Goal: Transaction & Acquisition: Purchase product/service

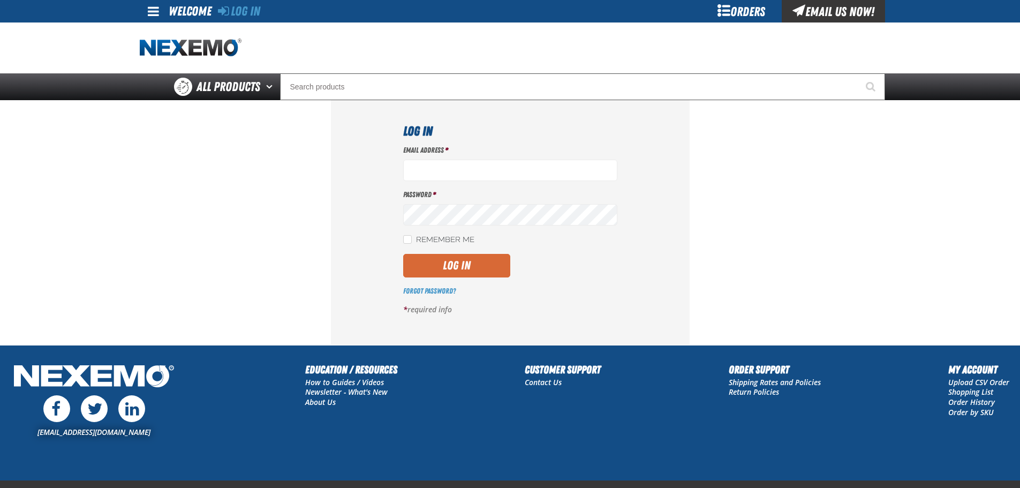
type input "[EMAIL_ADDRESS][DOMAIN_NAME]"
click at [464, 259] on button "Log In" at bounding box center [456, 266] width 107 height 24
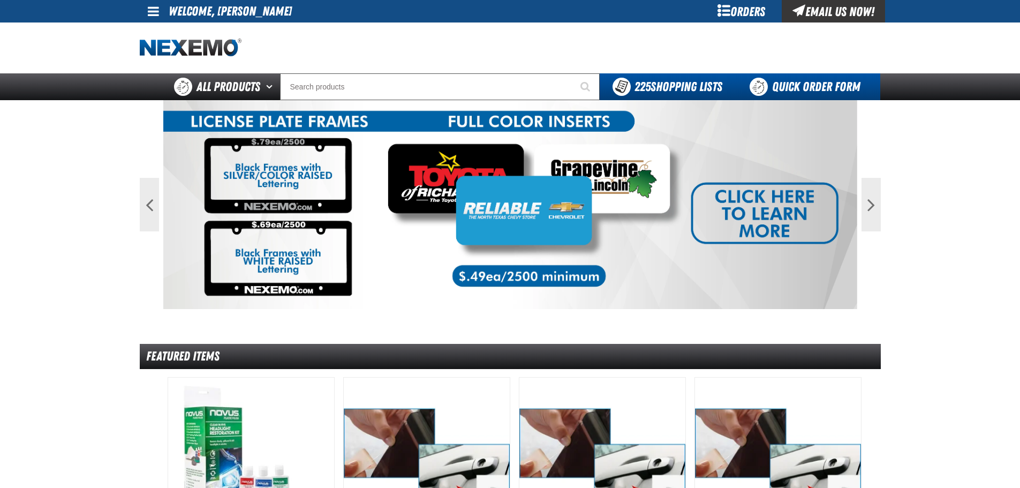
click at [835, 88] on link "Quick Order Form" at bounding box center [807, 86] width 145 height 27
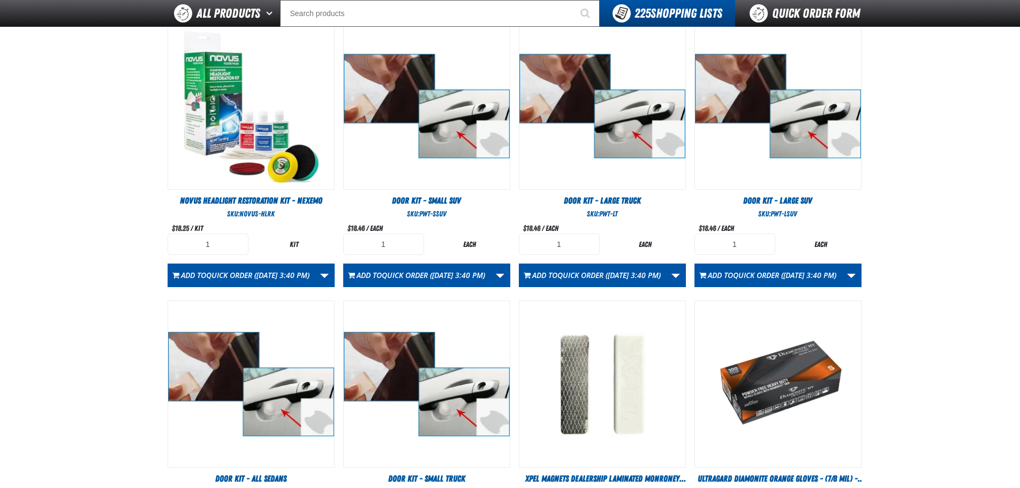
scroll to position [428, 0]
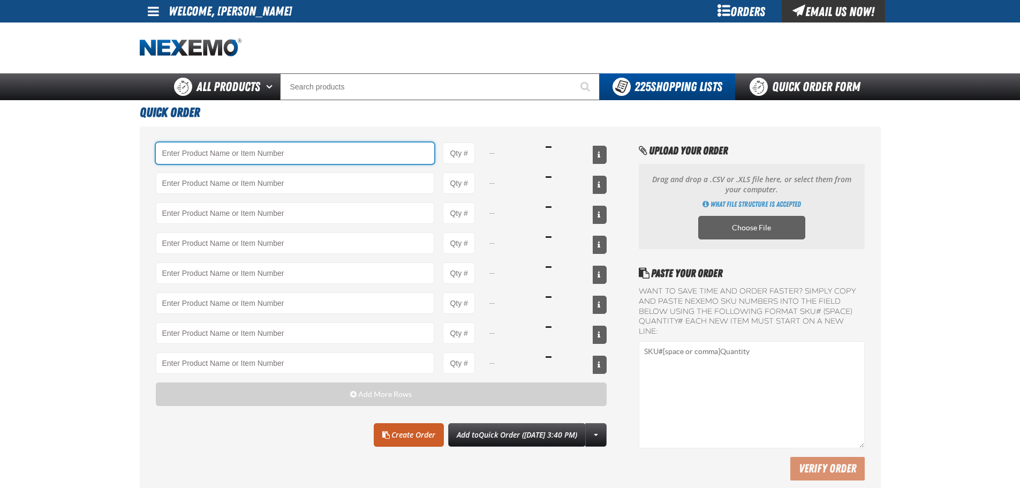
click at [275, 157] on input "Product" at bounding box center [295, 152] width 279 height 21
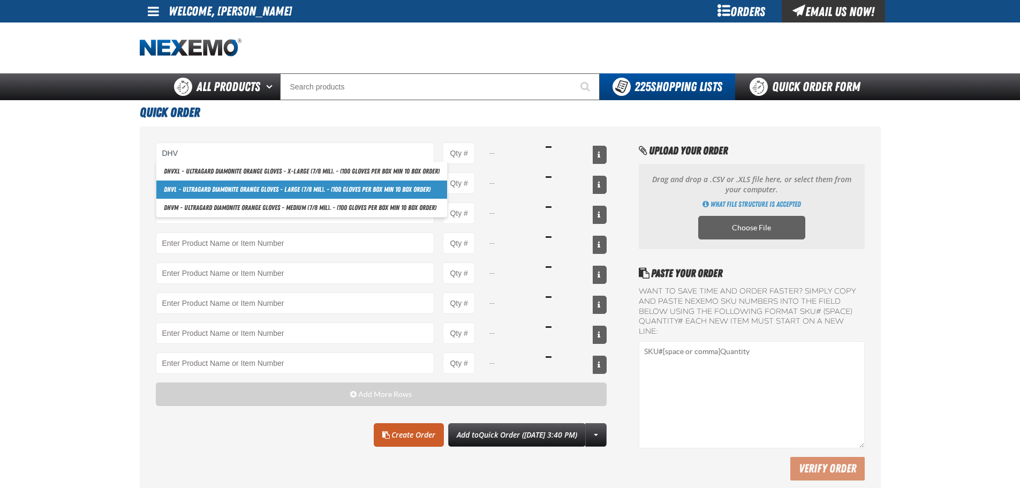
click at [252, 187] on link "DHV L - Ultragard Diamonite Orange Gloves - Large (7/8 mil). - (100 gloves per …" at bounding box center [301, 189] width 291 height 18
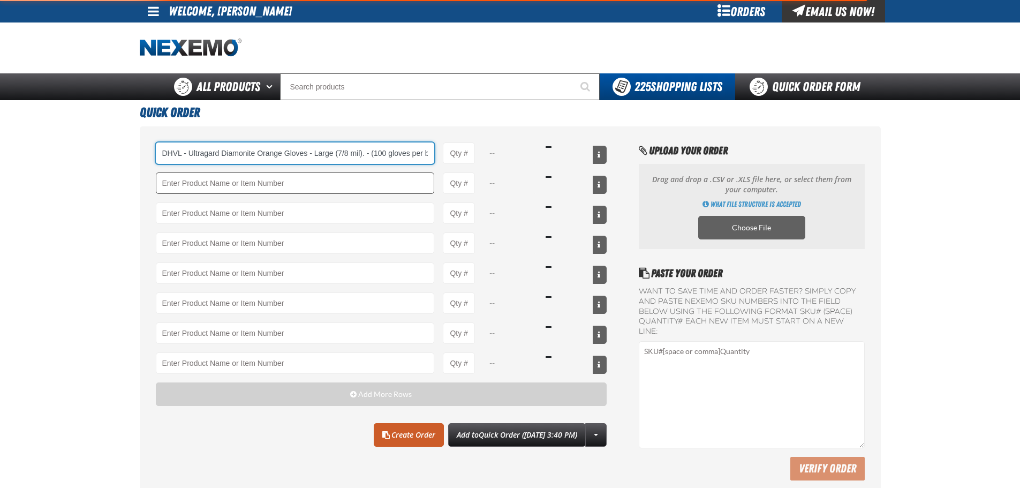
scroll to position [0, 72]
type input "DHVL - Ultragard Diamonite Orange Gloves - Large (7/8 mil). - (100 gloves per b…"
type input "1"
select select "box"
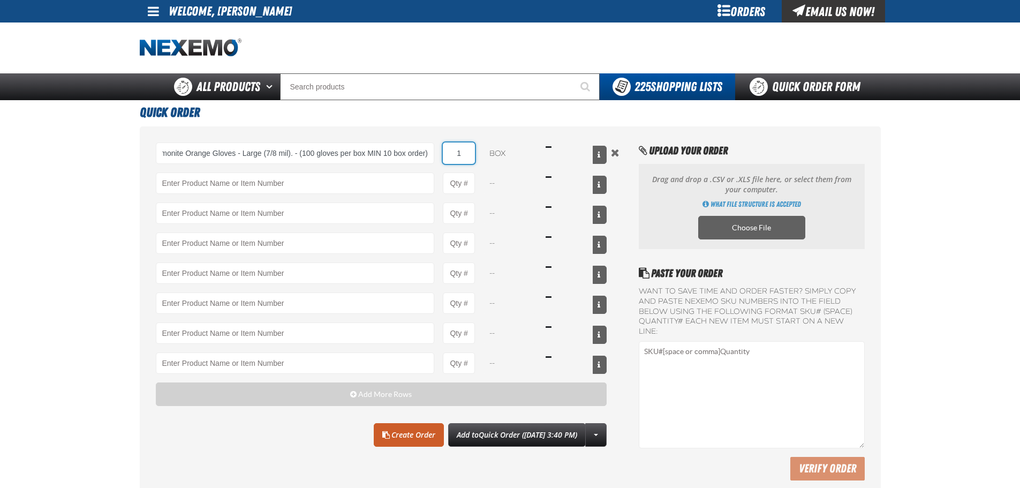
scroll to position [0, 0]
drag, startPoint x: 458, startPoint y: 147, endPoint x: 477, endPoint y: 147, distance: 18.7
click at [477, 147] on div "DHVL - Ultragard Diamonite Orange Gloves - Large (7/8 mil). - (100 gloves per b…" at bounding box center [381, 152] width 451 height 21
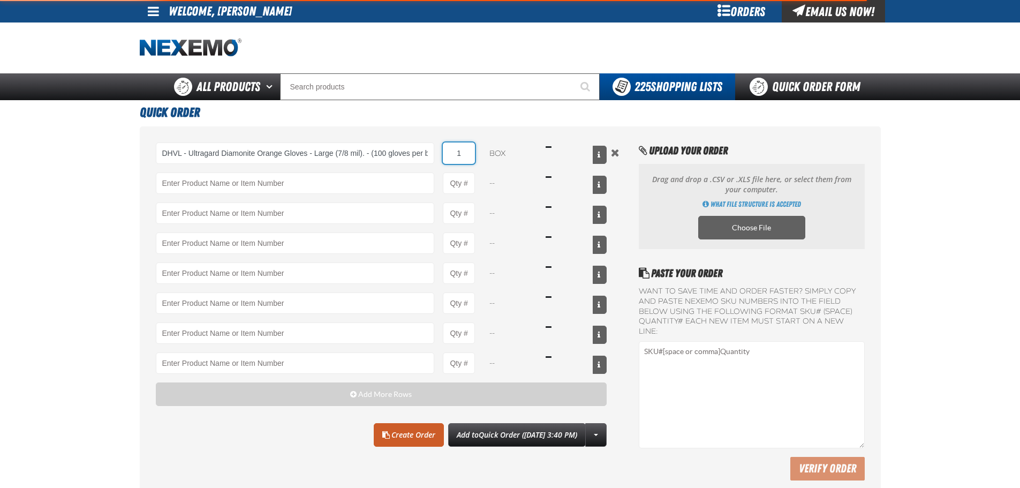
type input "DHVL - Ultragard Diamonite Orange Gloves - Large (7/8 mil). - (100 gloves per b…"
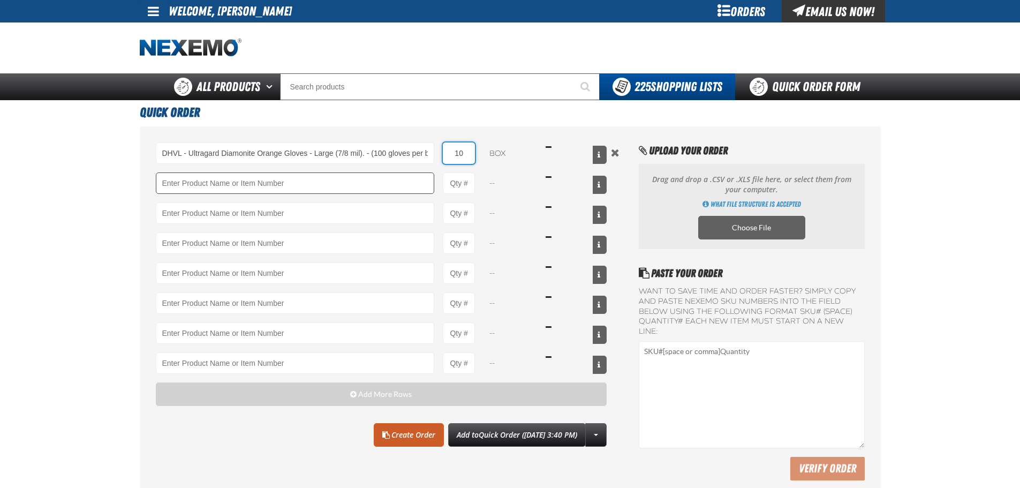
type input "10"
click at [385, 185] on input "Product" at bounding box center [295, 182] width 279 height 21
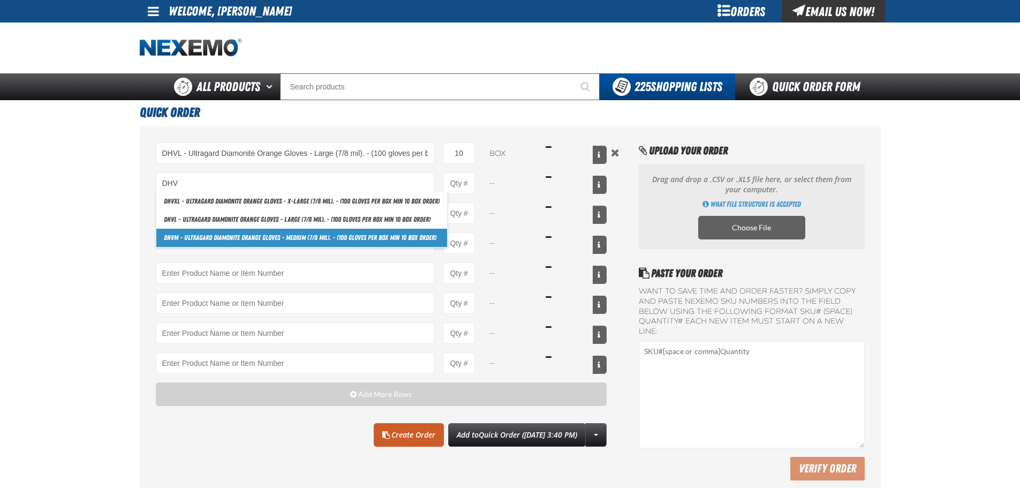
click at [247, 232] on link "DHV M - Ultragard Diamonite Orange Gloves - Medium (7/8 mil). - (100 gloves per…" at bounding box center [301, 238] width 291 height 18
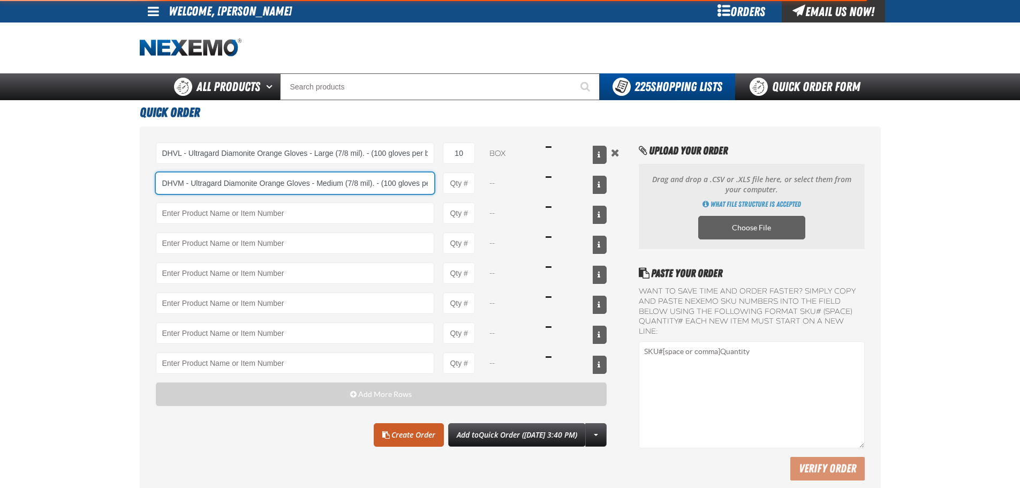
scroll to position [0, 81]
type input "DHVM - Ultragard Diamonite Orange Gloves - Medium (7/8 mil). - (100 gloves per …"
type input "1"
select select "box"
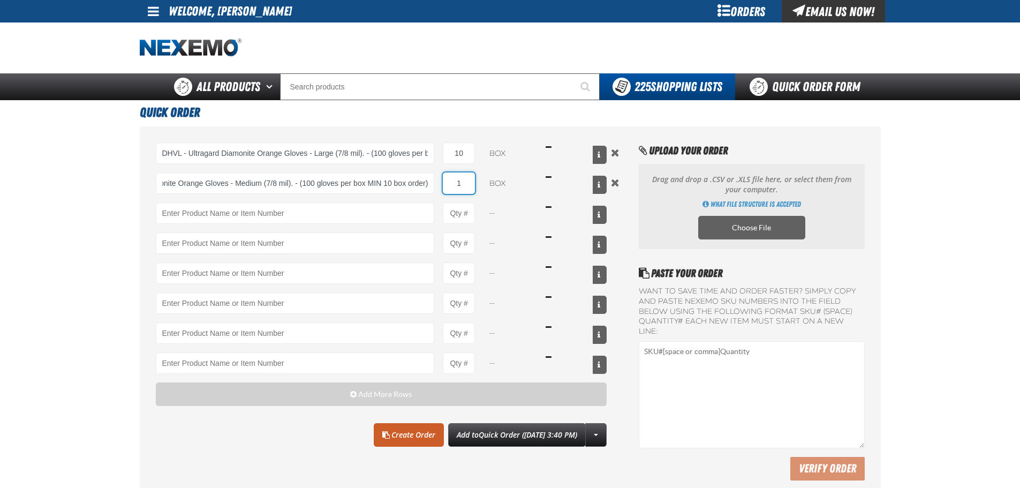
scroll to position [0, 0]
drag, startPoint x: 452, startPoint y: 178, endPoint x: 472, endPoint y: 181, distance: 20.1
click at [472, 181] on input "1" at bounding box center [459, 182] width 32 height 21
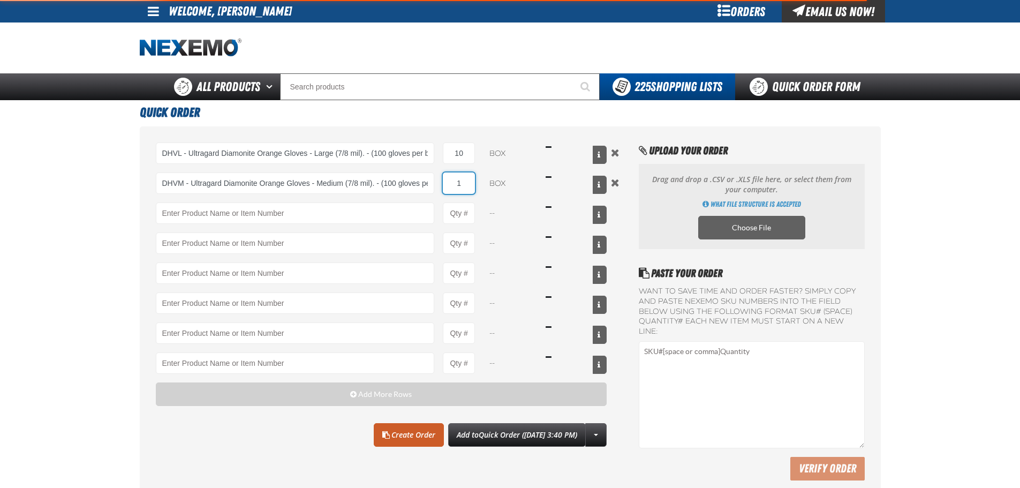
type input "DHVM - Ultragard Diamonite Orange Gloves - Medium (7/8 mil). - (100 gloves per …"
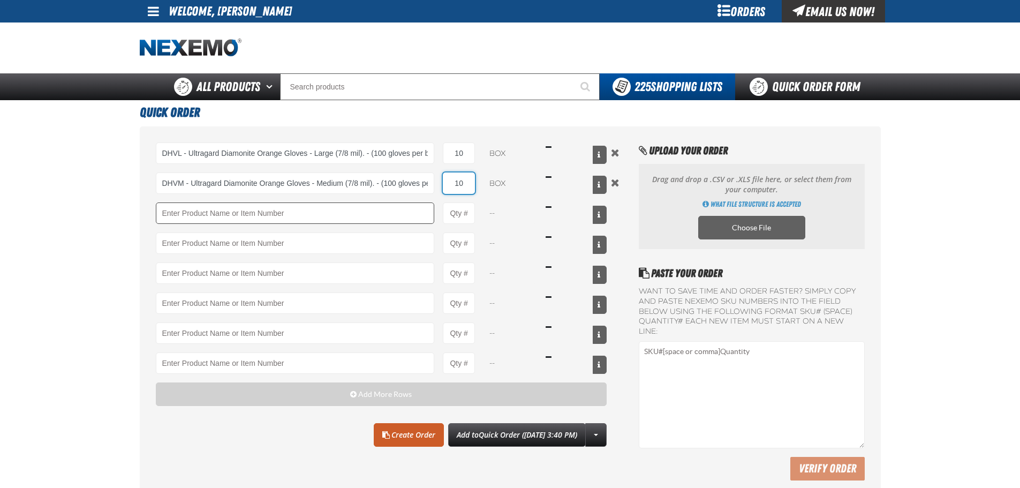
type input "10"
click at [369, 222] on input "Product" at bounding box center [295, 212] width 279 height 21
click at [262, 218] on input "Product" at bounding box center [295, 212] width 279 height 21
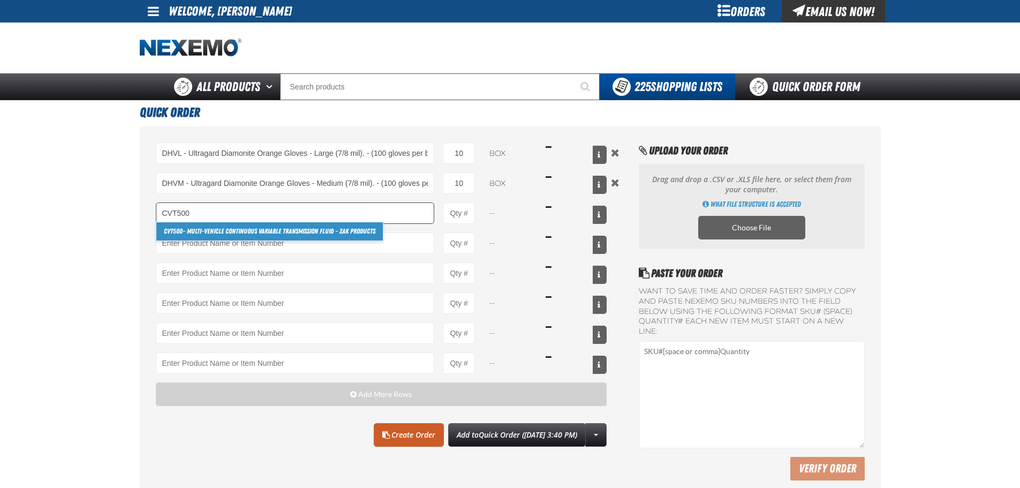
drag, startPoint x: 226, startPoint y: 225, endPoint x: 231, endPoint y: 224, distance: 5.6
click at [226, 225] on link "CVT500 - Multi-Vehicle Continuous Variable Transmission Fluid - ZAK Products" at bounding box center [269, 231] width 226 height 18
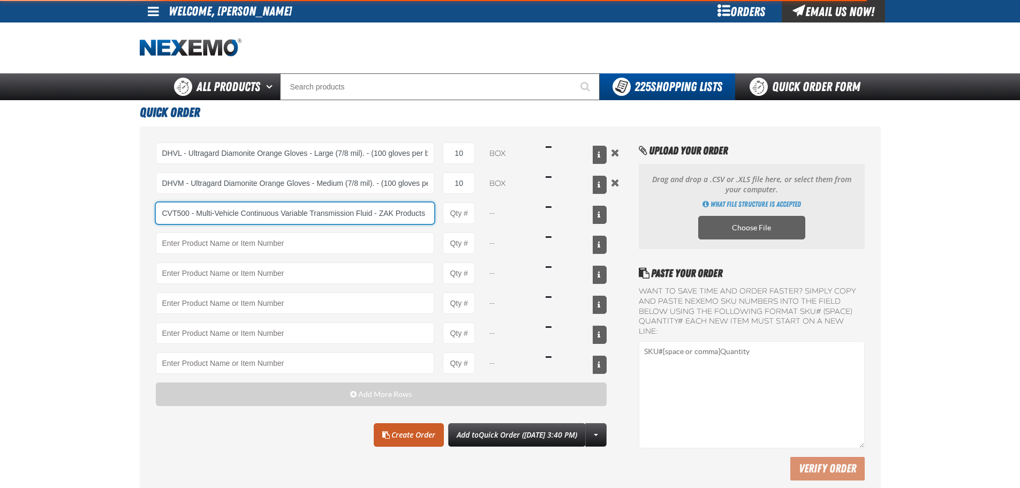
type input "CVT500 - Multi-Vehicle Continuous Variable Transmission Fluid - ZAK Products"
type input "1"
select select "bottle"
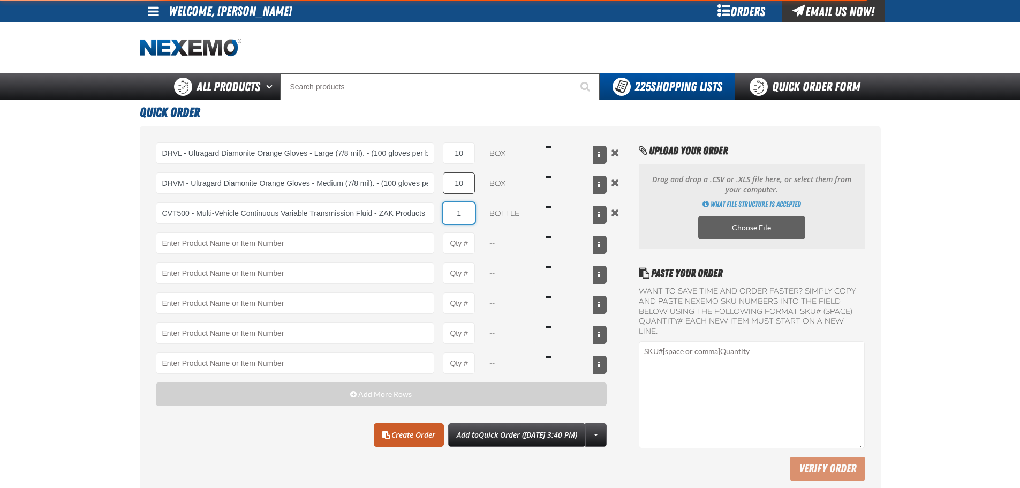
drag, startPoint x: 456, startPoint y: 211, endPoint x: 443, endPoint y: 191, distance: 23.3
click at [443, 204] on input "1" at bounding box center [459, 212] width 32 height 21
type input "CVT500 - Multi-Vehicle Continuous Variable Transmission Fluid - ZAK Products"
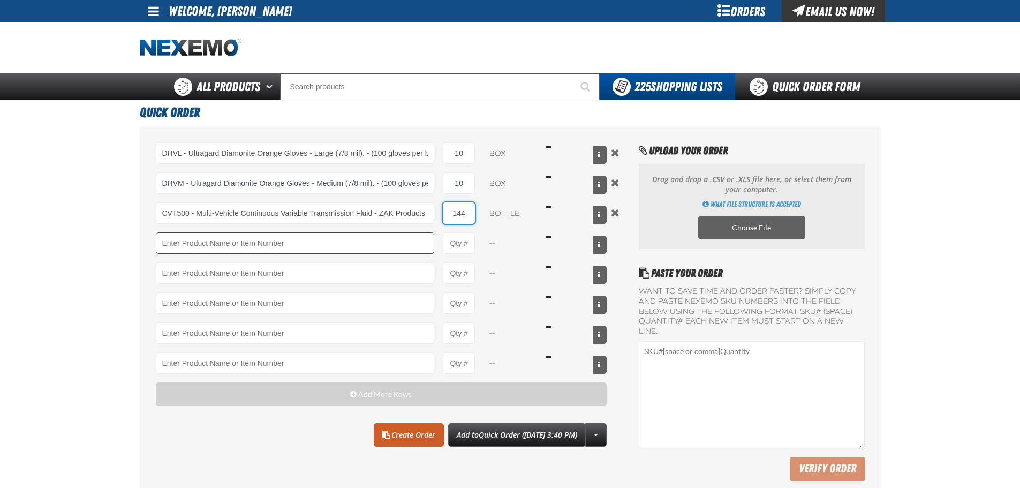
type input "144"
click at [350, 250] on input "Product" at bounding box center [295, 242] width 279 height 21
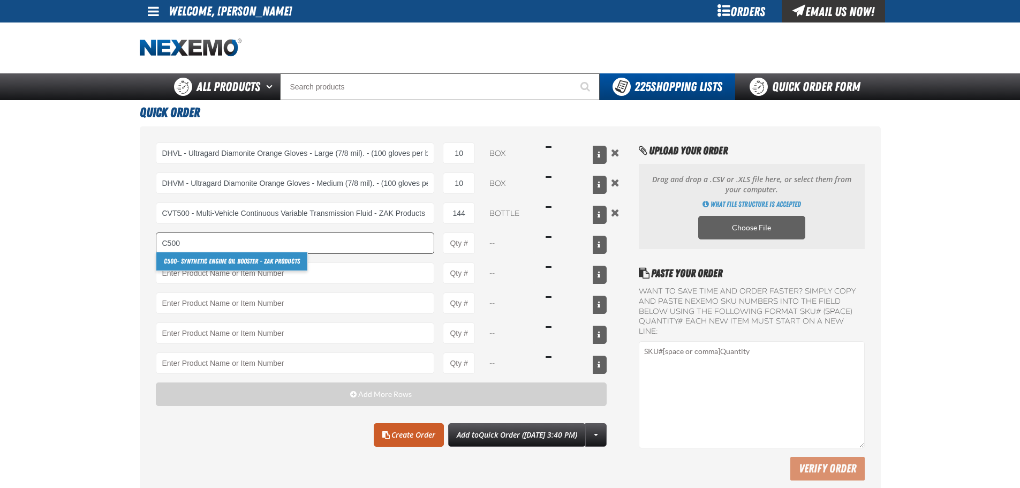
click at [239, 262] on link "C500 - Synthetic Engine Oil Booster - ZAK Products" at bounding box center [231, 261] width 151 height 18
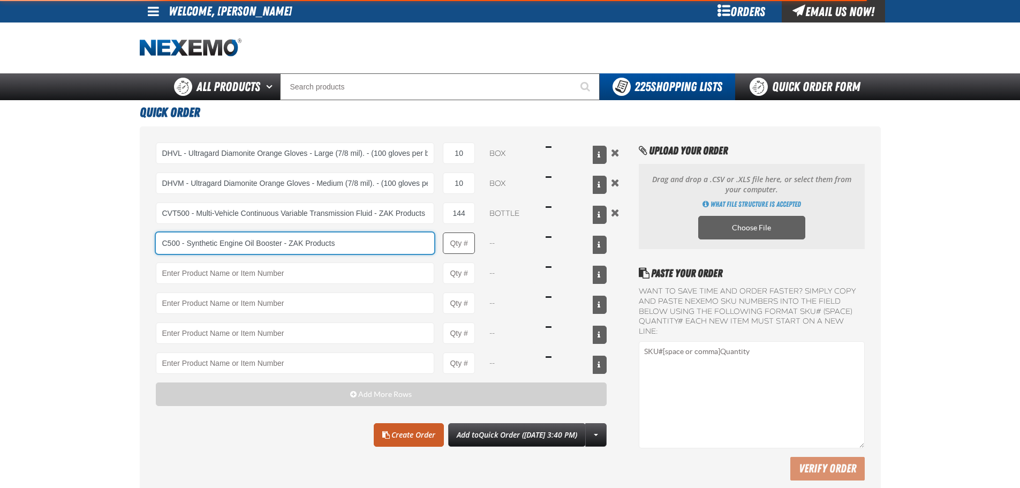
type input "C500 - Synthetic Engine Oil Booster - ZAK Products"
type input "1"
select select "bottle"
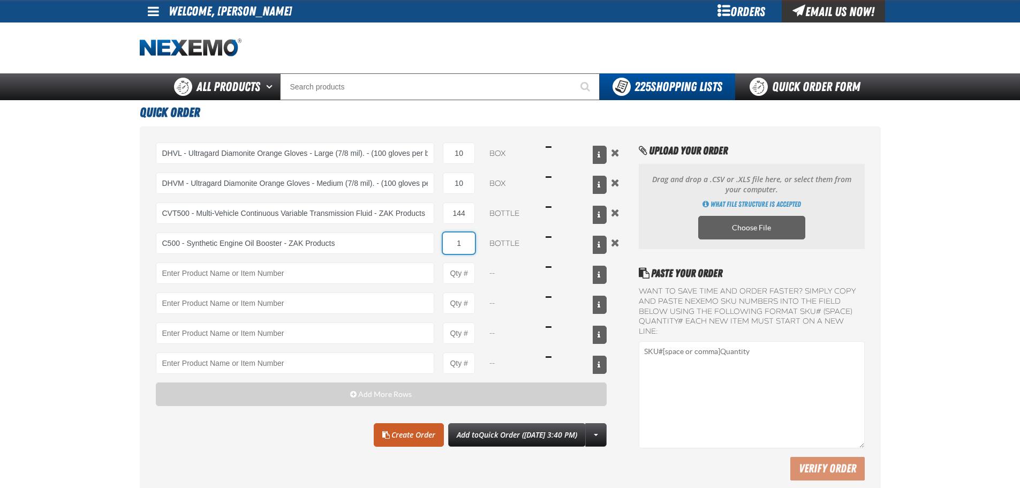
drag, startPoint x: 455, startPoint y: 238, endPoint x: 478, endPoint y: 240, distance: 22.5
click at [478, 240] on div "C500 - Synthetic Engine Oil Booster - ZAK Products C500 - Synthetic Engine Oil …" at bounding box center [381, 242] width 451 height 21
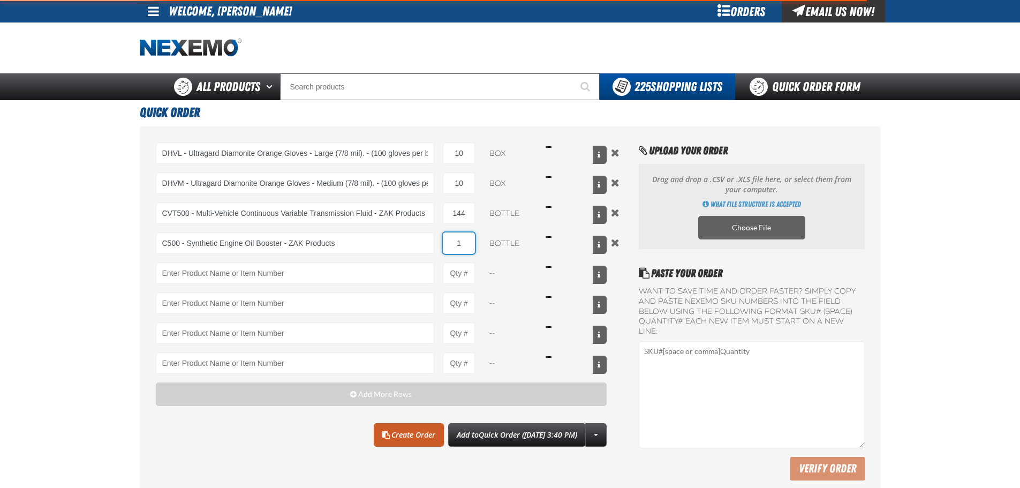
type input "C500 - Synthetic Engine Oil Booster - ZAK Products"
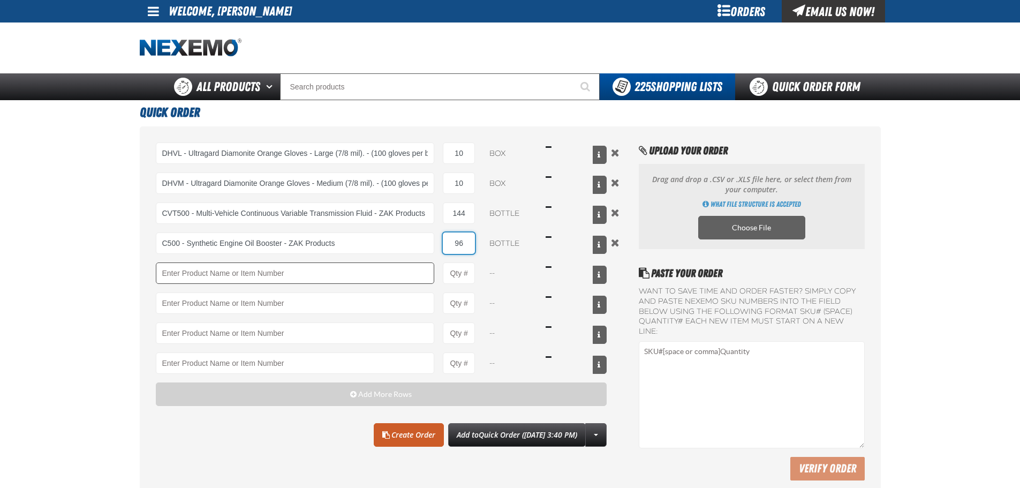
type input "96"
click at [333, 275] on input "Product" at bounding box center [295, 272] width 279 height 21
drag, startPoint x: 207, startPoint y: 284, endPoint x: 229, endPoint y: 282, distance: 22.0
click at [207, 284] on link "F610 - Z-Tech - ZAK Products" at bounding box center [201, 291] width 90 height 18
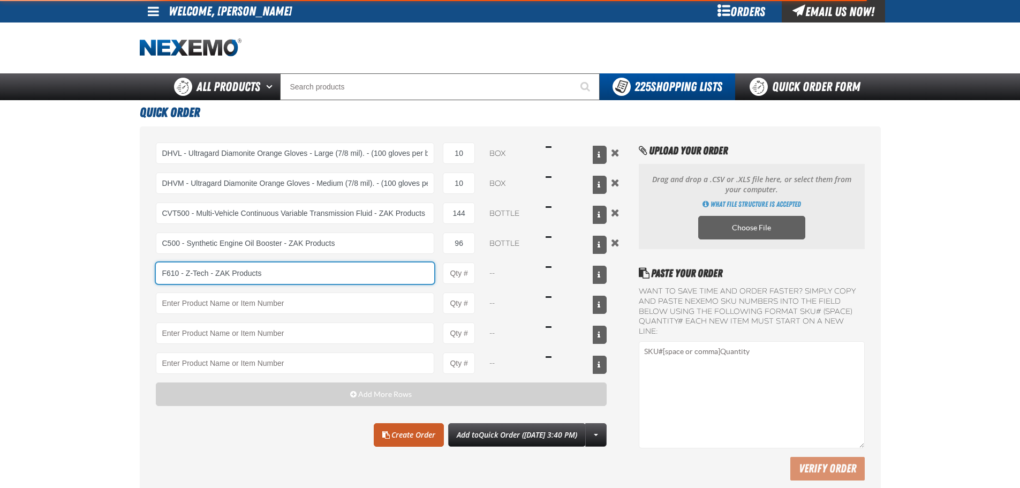
type input "F610 - Z-Tech - ZAK Products"
type input "1"
select select "bottle"
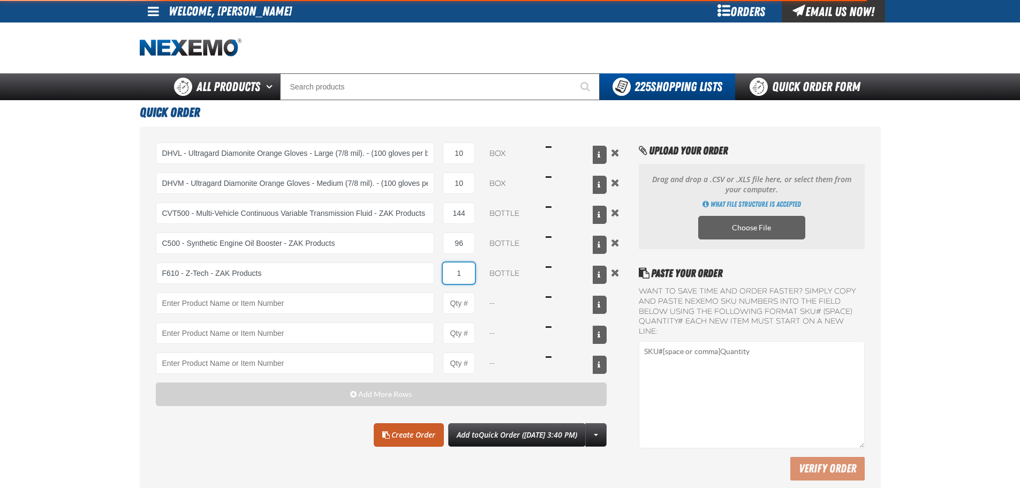
drag, startPoint x: 444, startPoint y: 270, endPoint x: 479, endPoint y: 266, distance: 35.1
click at [472, 268] on input "1" at bounding box center [459, 272] width 32 height 21
type input "F610 - Z-Tech - ZAK Products"
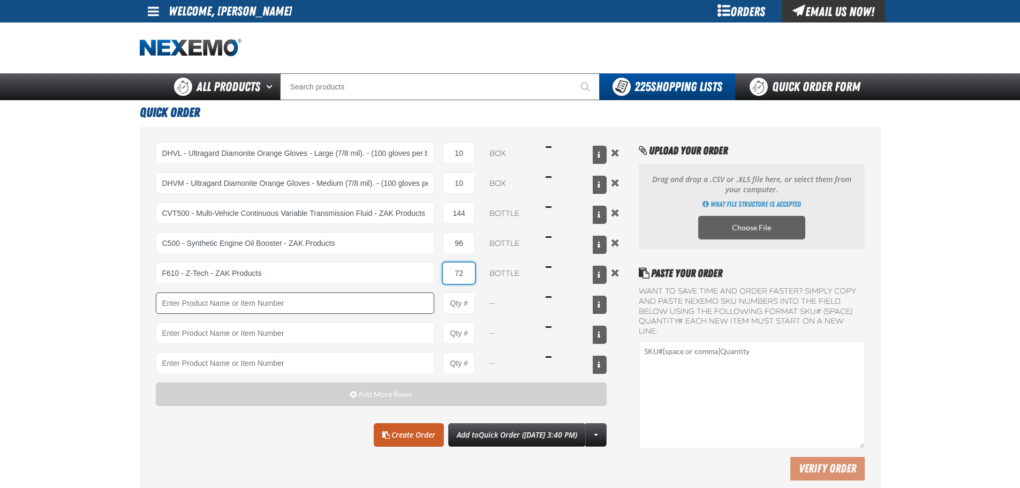
type input "72"
click at [266, 301] on input "Product" at bounding box center [295, 302] width 279 height 21
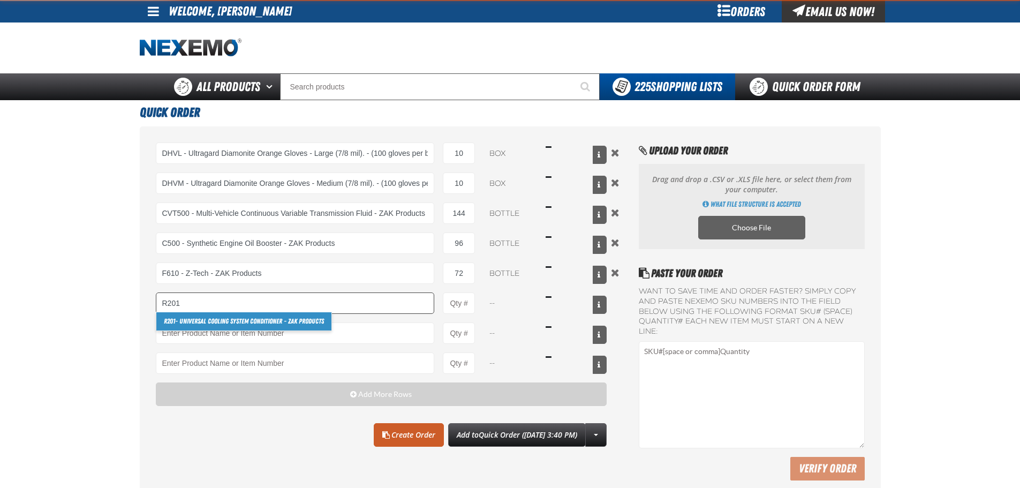
click at [186, 314] on link "R201 - Universal Cooling System Conditioner - ZAK Products" at bounding box center [243, 321] width 175 height 18
type input "R201 - Universal Cooling System Conditioner - ZAK Products"
type input "1"
select select "bottle"
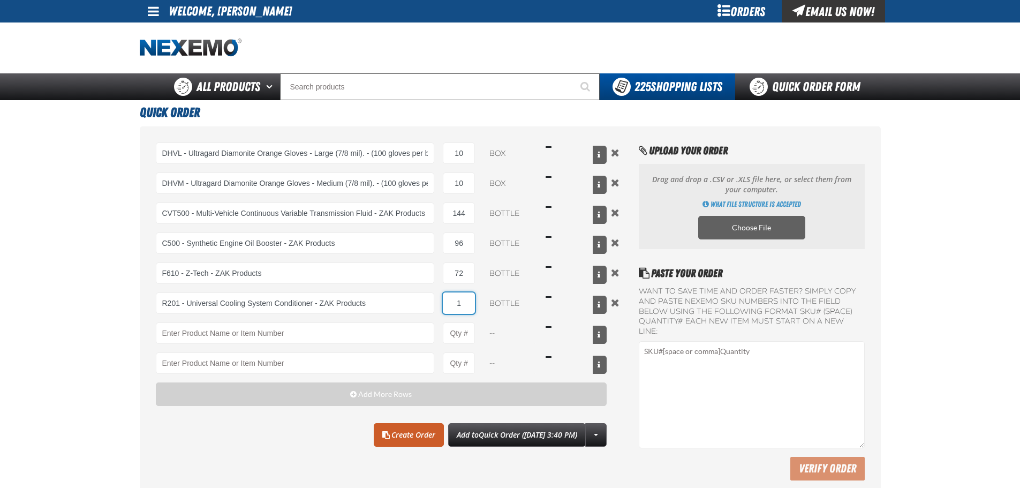
drag, startPoint x: 456, startPoint y: 307, endPoint x: 467, endPoint y: 303, distance: 12.4
click at [467, 304] on input "1" at bounding box center [459, 302] width 32 height 21
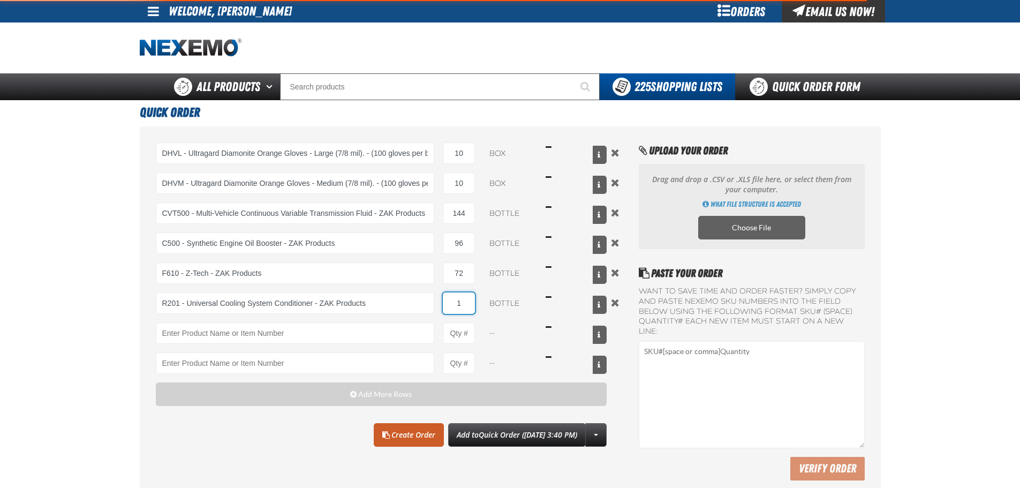
type input "R201 - Universal Cooling System Conditioner - ZAK Products"
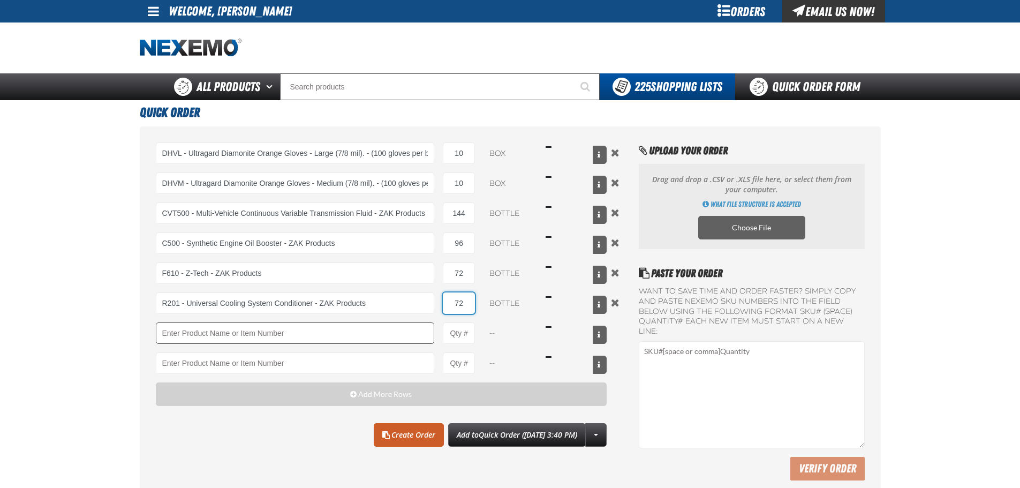
type input "72"
click at [339, 332] on input "Product" at bounding box center [295, 332] width 279 height 21
type input "V"
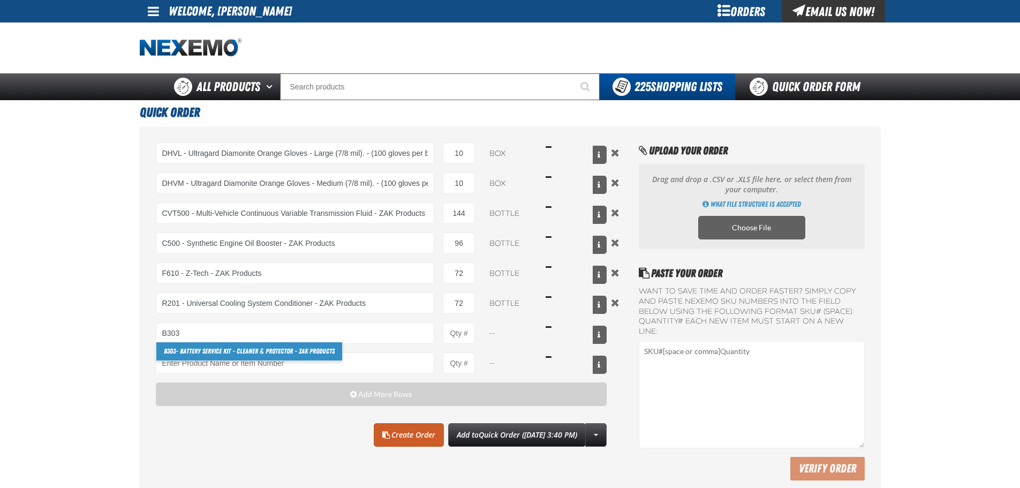
click at [268, 350] on link "B303 - Battery Service Kit - Cleaner & Protector - ZAK Products" at bounding box center [249, 351] width 186 height 18
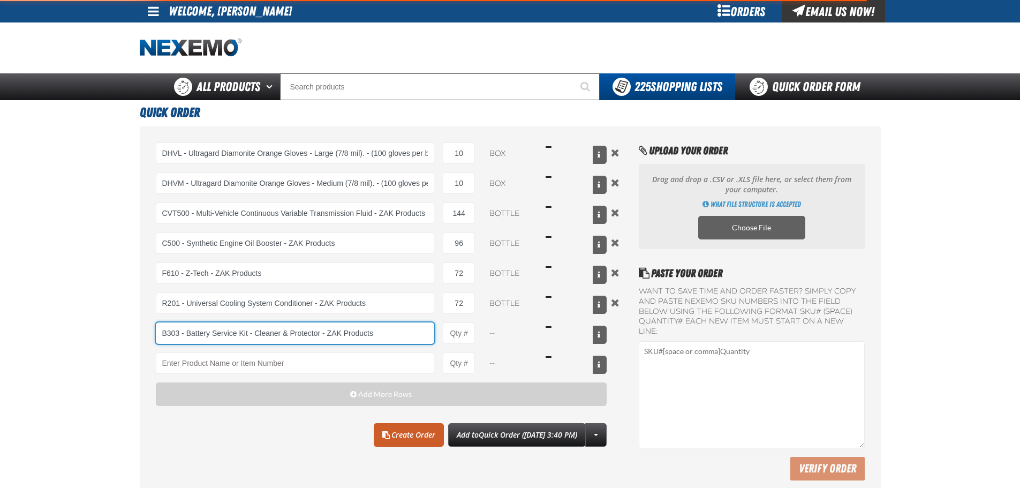
type input "B303 - Battery Service Kit - Cleaner &amp; Protector - ZAK Products"
type input "1"
select select "kit"
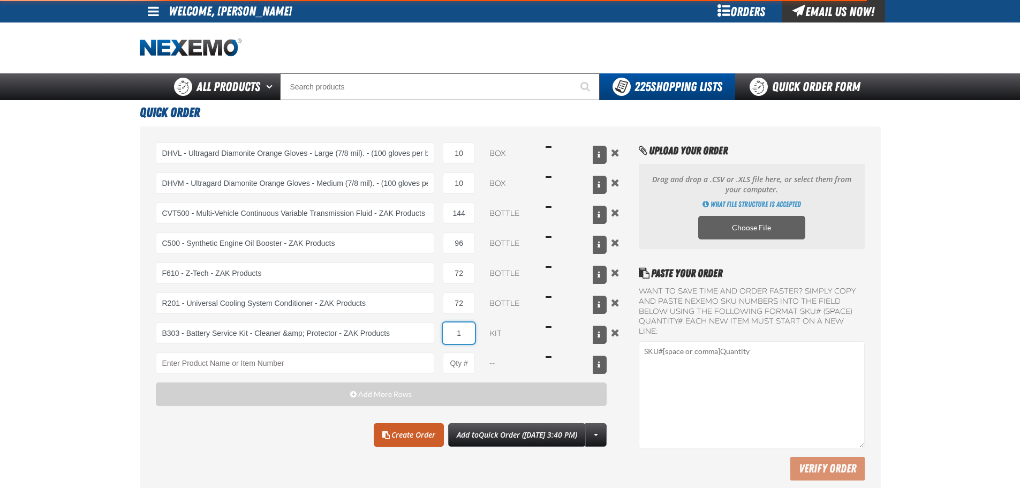
type input "B303 - Battery Service Kit - Cleaner &amp; Protector - ZAK Products"
drag, startPoint x: 464, startPoint y: 339, endPoint x: 455, endPoint y: 335, distance: 10.3
click at [455, 335] on input "1" at bounding box center [459, 332] width 32 height 21
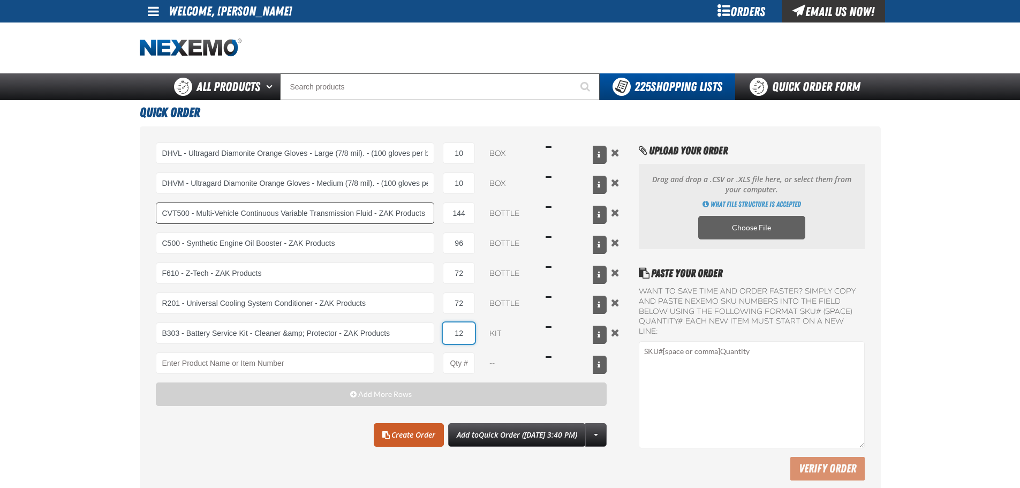
type input "1"
type input "12"
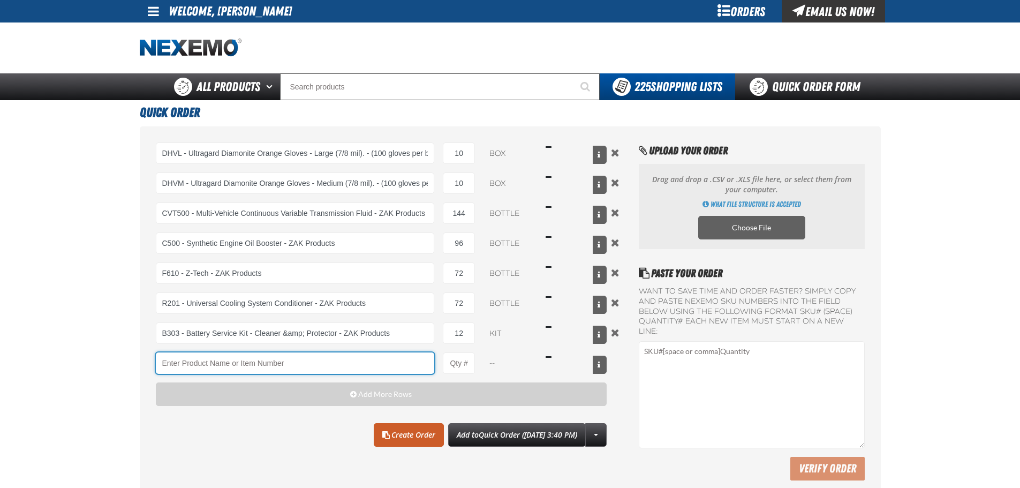
click at [262, 369] on input "Product" at bounding box center [295, 362] width 279 height 21
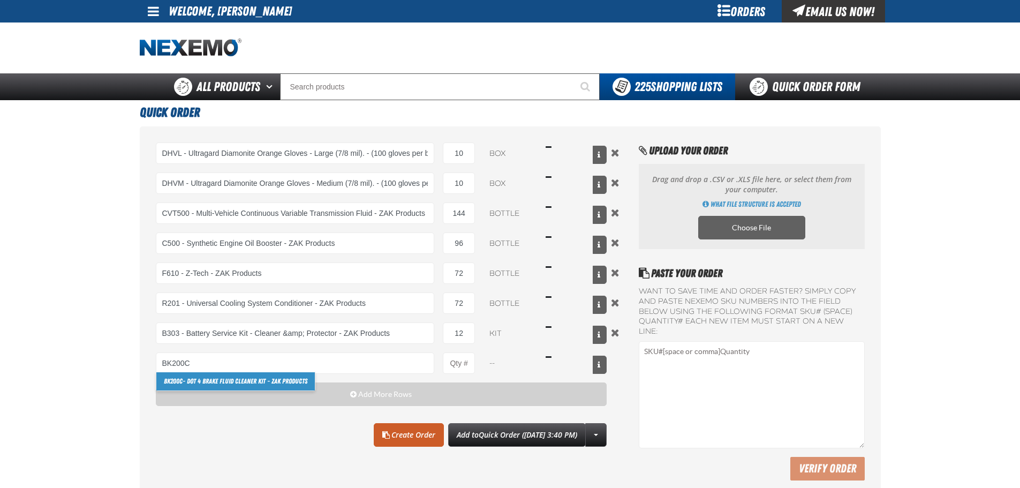
drag, startPoint x: 279, startPoint y: 377, endPoint x: 302, endPoint y: 376, distance: 23.6
click at [279, 377] on link "BK200C - DOT 4 Brake Fluid Cleaner Kit - ZAK Products" at bounding box center [235, 381] width 158 height 18
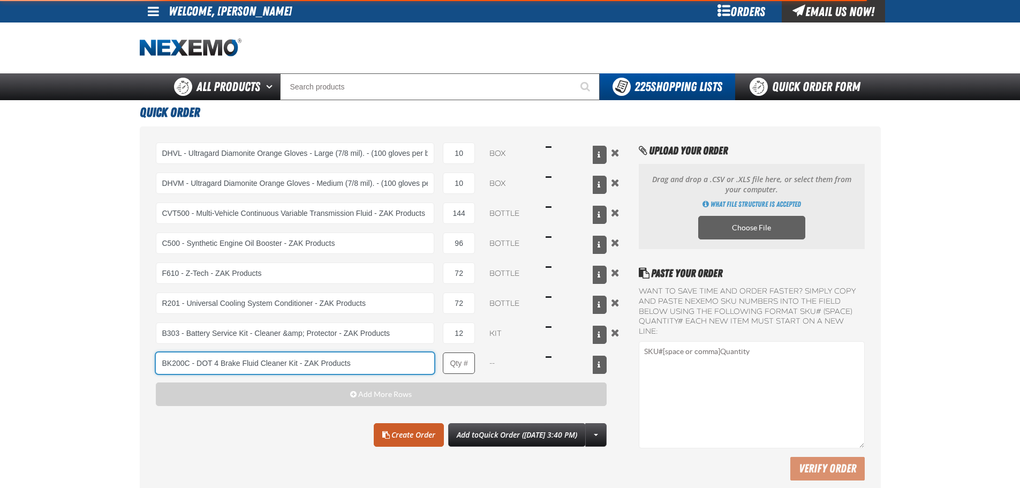
type input "BK200C - DOT 4 Brake Fluid Cleaner Kit - ZAK Products"
type input "1"
select select "kit"
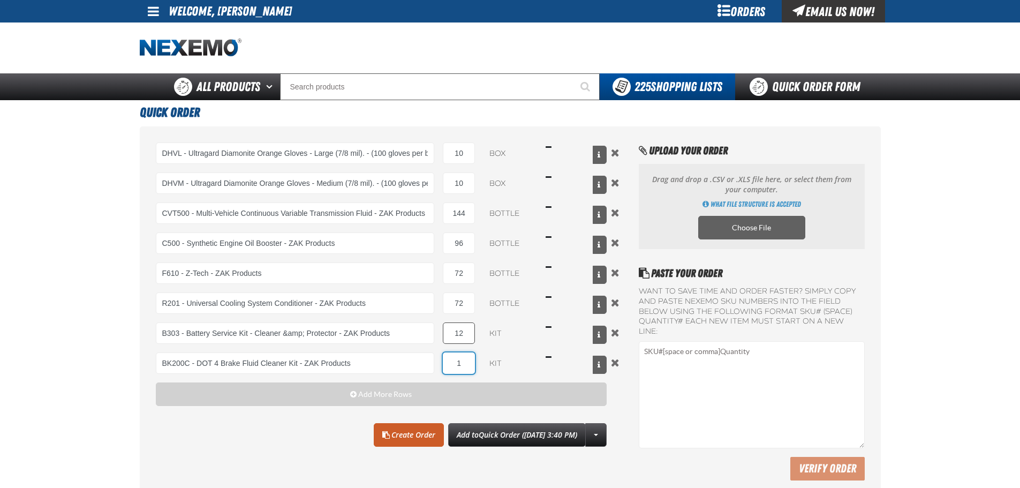
drag, startPoint x: 469, startPoint y: 362, endPoint x: 448, endPoint y: 343, distance: 28.8
click at [448, 356] on input "1" at bounding box center [459, 362] width 32 height 21
type input "BK200C - DOT 4 Brake Fluid Cleaner Kit - ZAK Products"
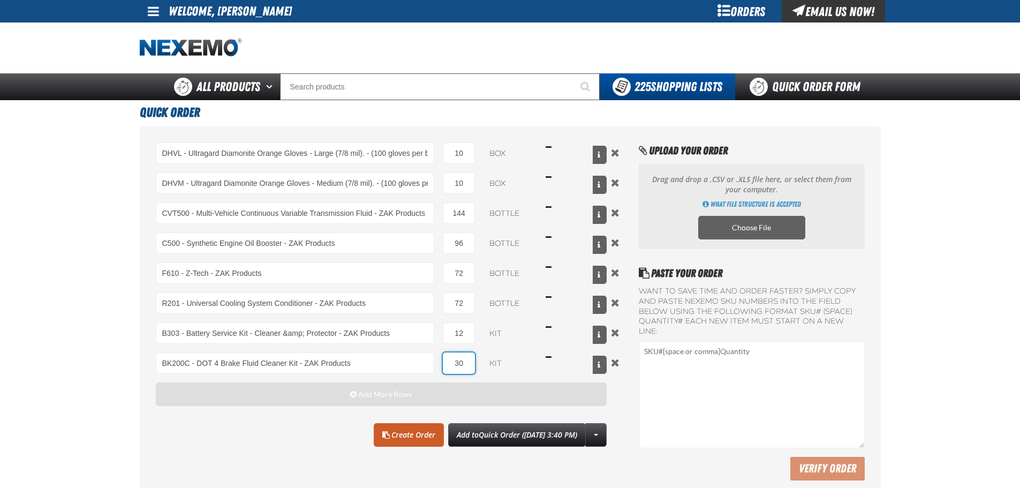
type input "30"
click at [474, 390] on button "Add More Rows" at bounding box center [381, 394] width 451 height 24
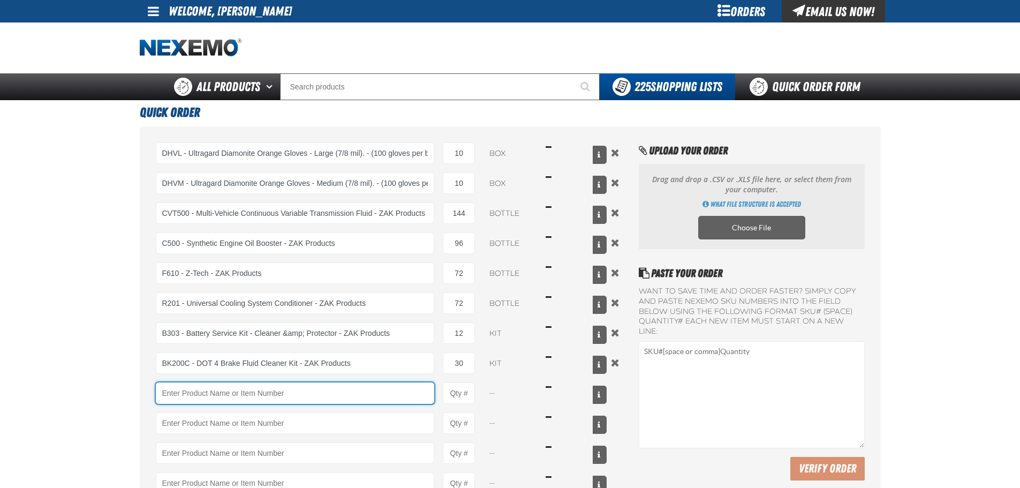
click at [315, 397] on input "Product" at bounding box center [295, 392] width 279 height 21
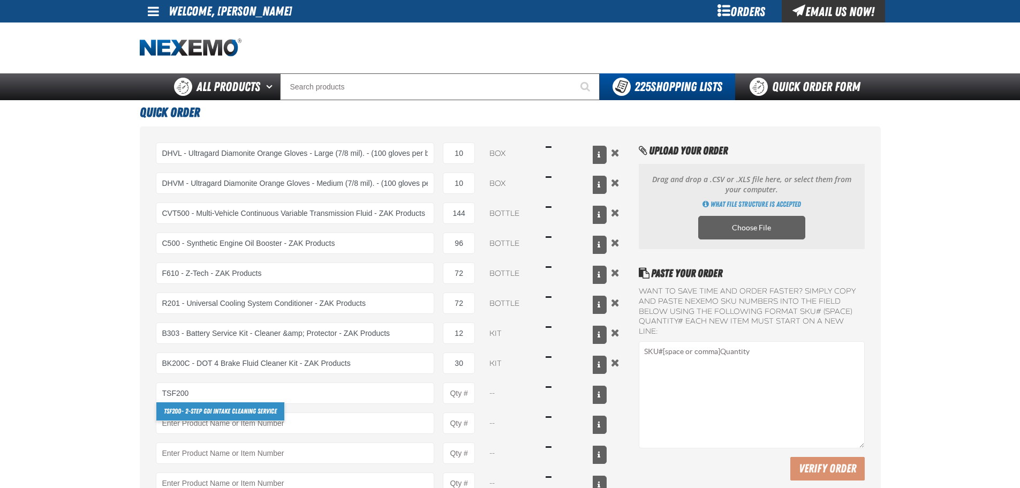
click at [173, 409] on strong "TSF200" at bounding box center [172, 411] width 17 height 8
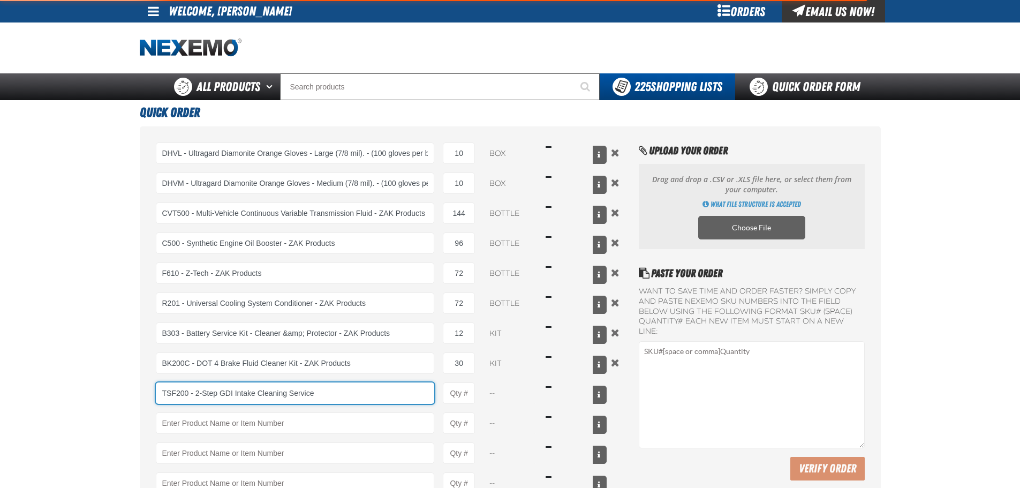
type input "TSF200 - 2-Step GDI Intake Cleaning Service"
type input "1"
select select "kit"
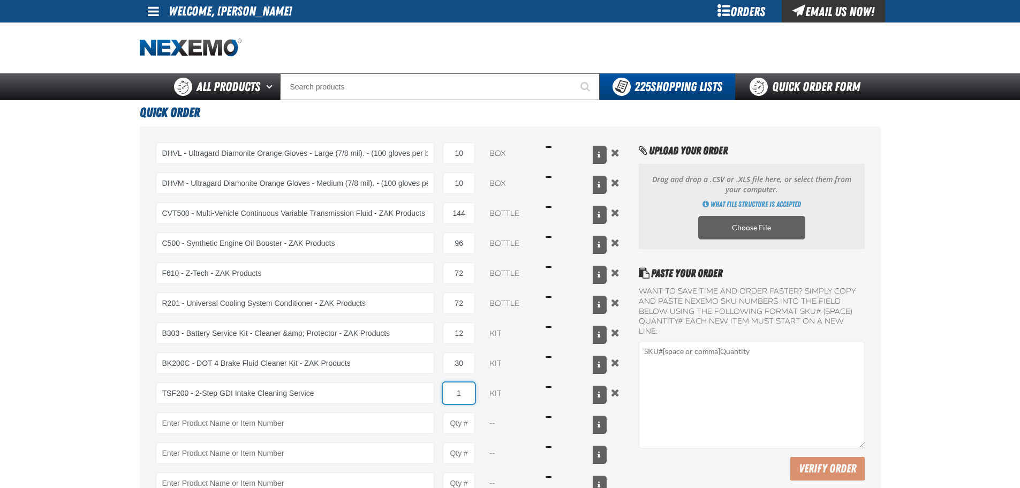
drag, startPoint x: 453, startPoint y: 395, endPoint x: 465, endPoint y: 399, distance: 13.0
click at [464, 395] on input "1" at bounding box center [459, 392] width 32 height 21
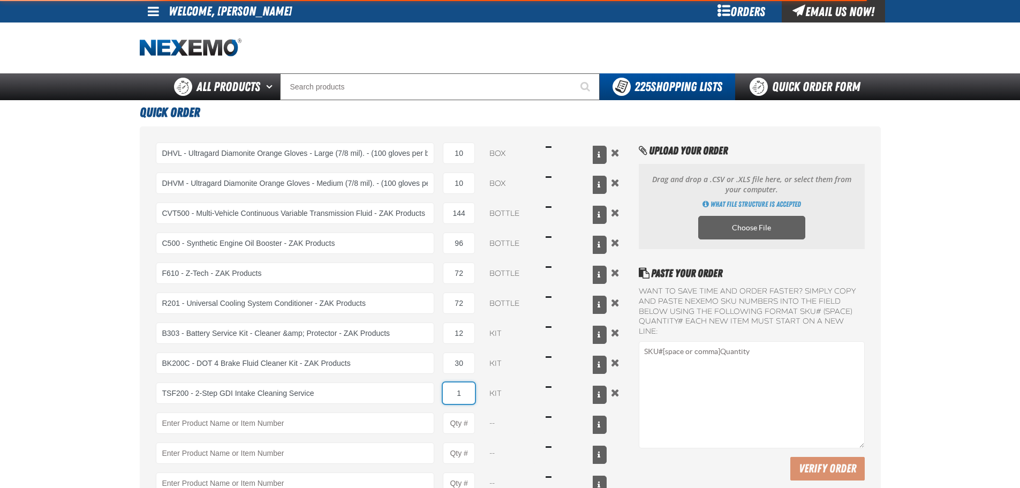
type input "TSF200 - 2-Step GDI Intake Cleaning Service"
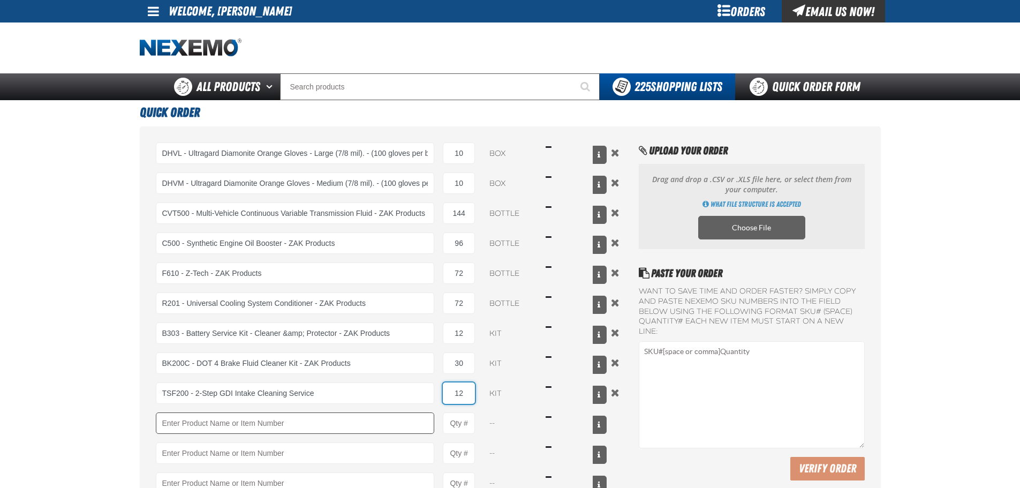
type input "12"
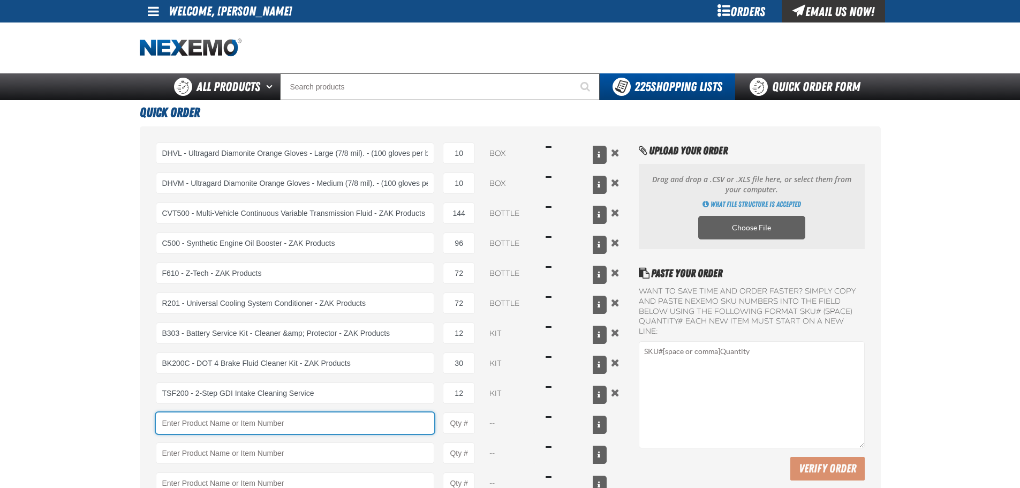
click at [358, 414] on input "Product" at bounding box center [295, 422] width 279 height 21
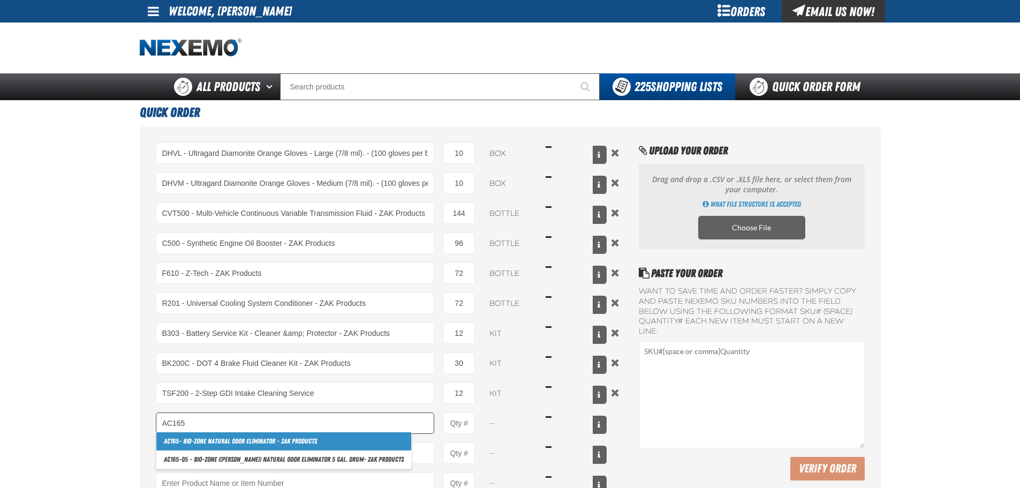
drag, startPoint x: 212, startPoint y: 436, endPoint x: 273, endPoint y: 430, distance: 61.3
click at [213, 436] on link "AC165 - Bio-Zone Natural Odor Eliminator - ZAK Products" at bounding box center [283, 441] width 255 height 18
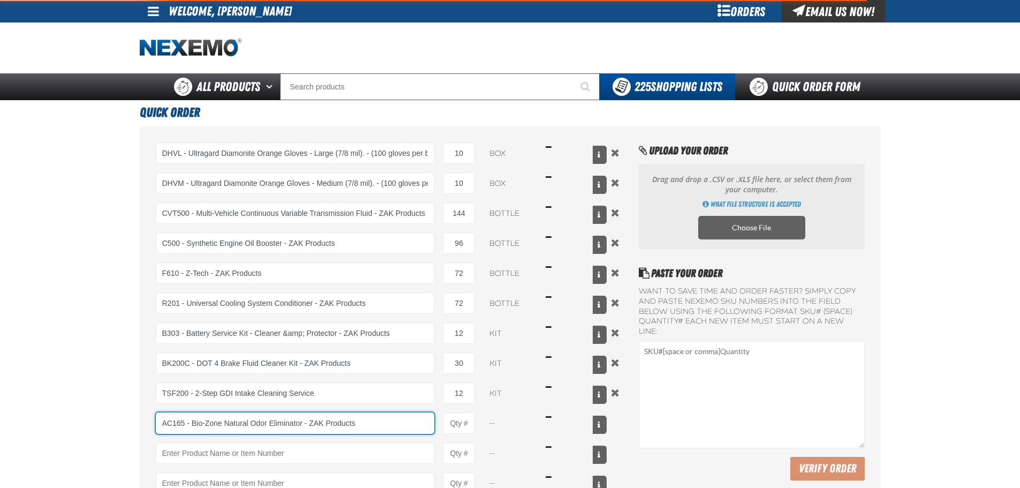
type input "AC165 - Bio-Zone Natural Odor Eliminator - ZAK Products"
type input "1"
select select "bottle"
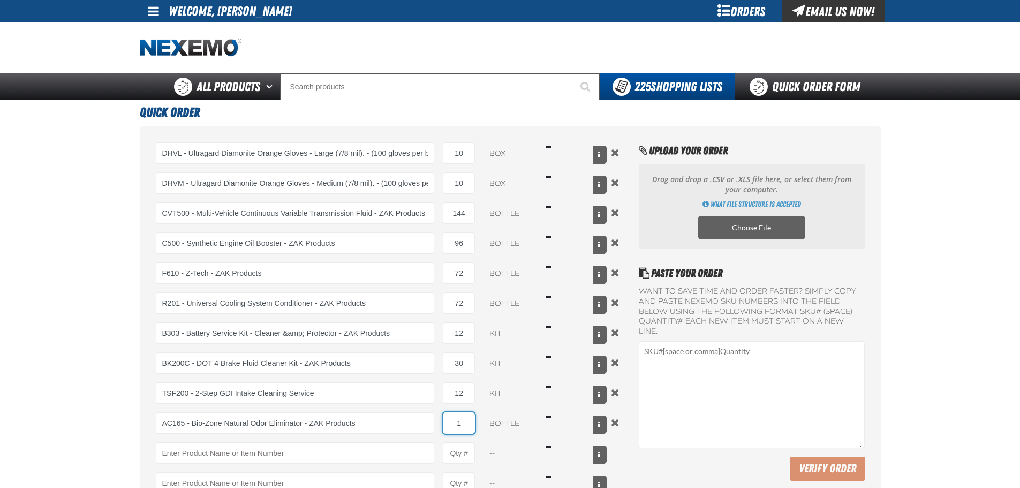
drag, startPoint x: 467, startPoint y: 421, endPoint x: 457, endPoint y: 408, distance: 15.6
click at [439, 419] on div "AC165 - Bio-Zone Natural Odor Eliminator - ZAK Products AC165 - Bio-Zone Natura…" at bounding box center [381, 422] width 451 height 21
type input "AC165 - Bio-Zone Natural Odor Eliminator - ZAK Products"
type input "12"
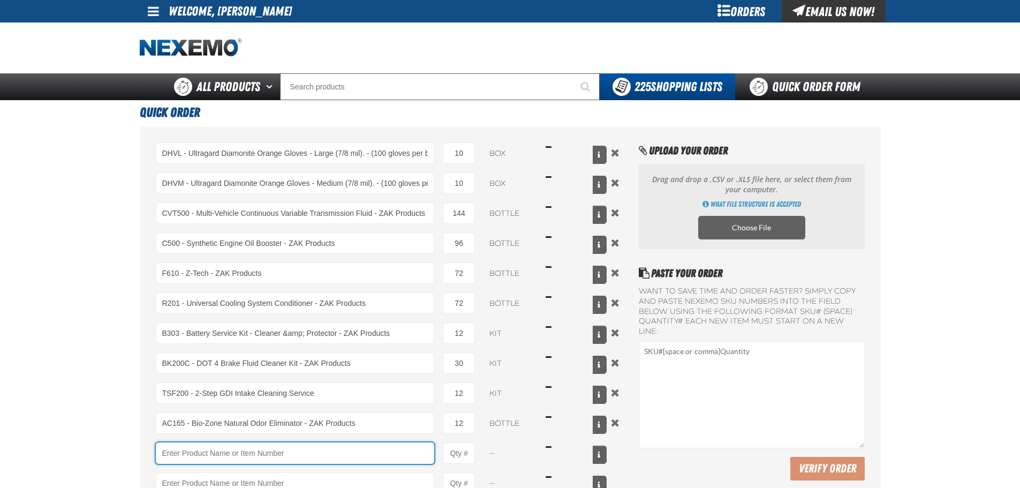
click at [296, 452] on input "Product" at bounding box center [295, 452] width 279 height 21
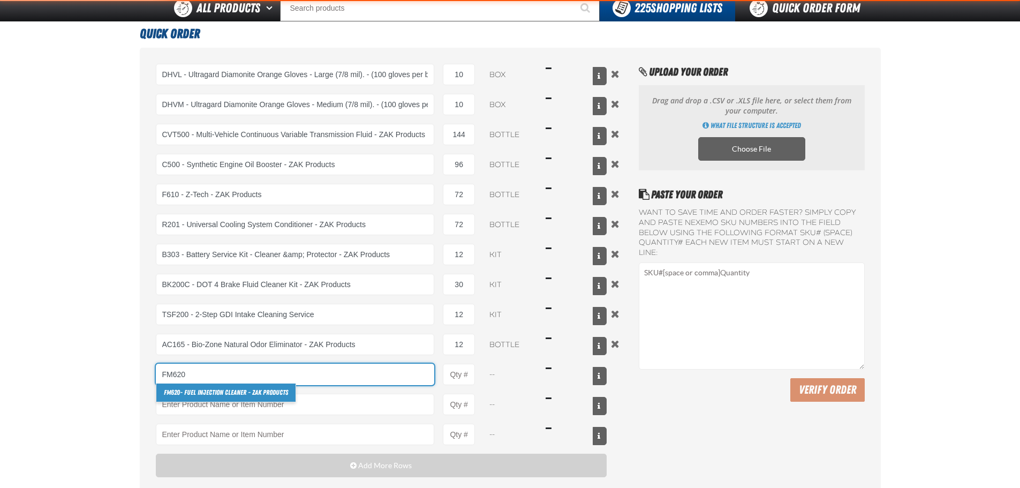
scroll to position [107, 0]
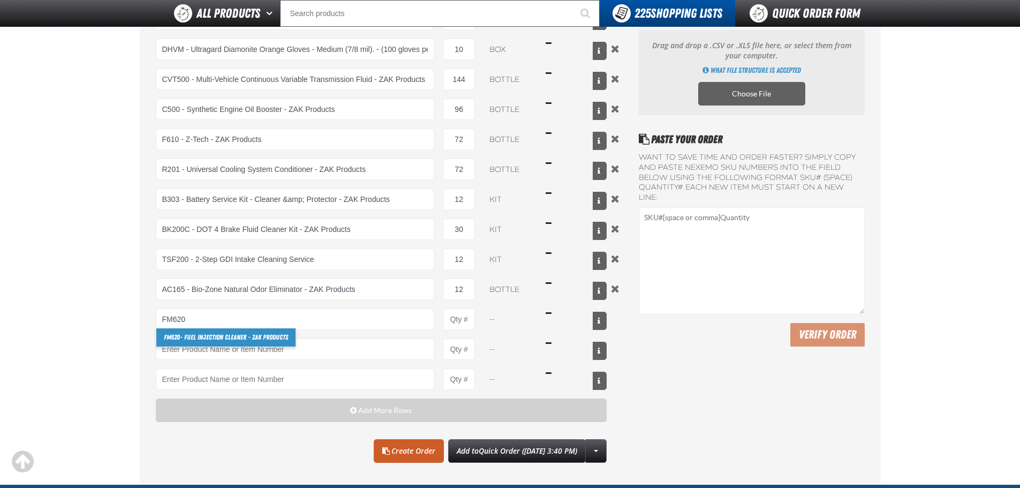
click at [235, 334] on link "FM620 - Fuel Injection Cleaner - ZAK Products" at bounding box center [225, 337] width 139 height 18
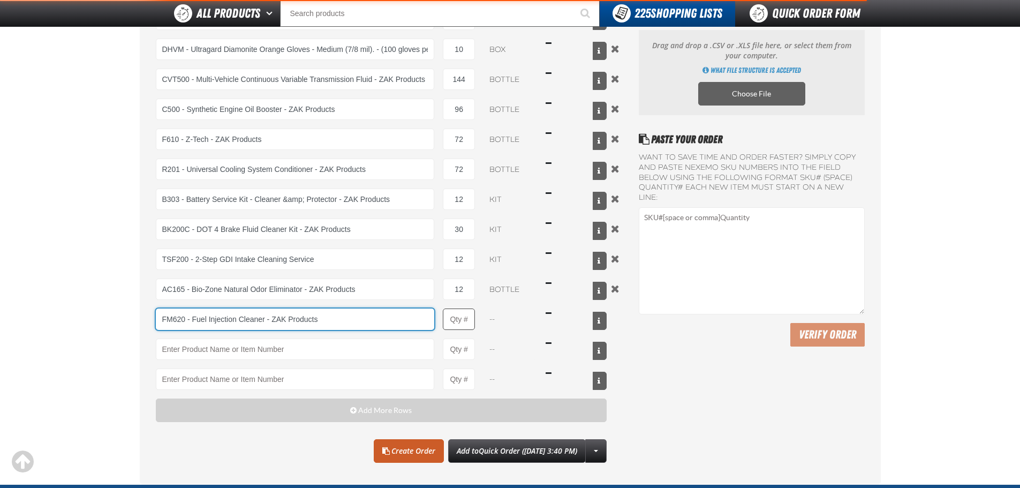
type input "FM620 - Fuel Injection Cleaner - ZAK Products"
type input "1"
select select "bottle"
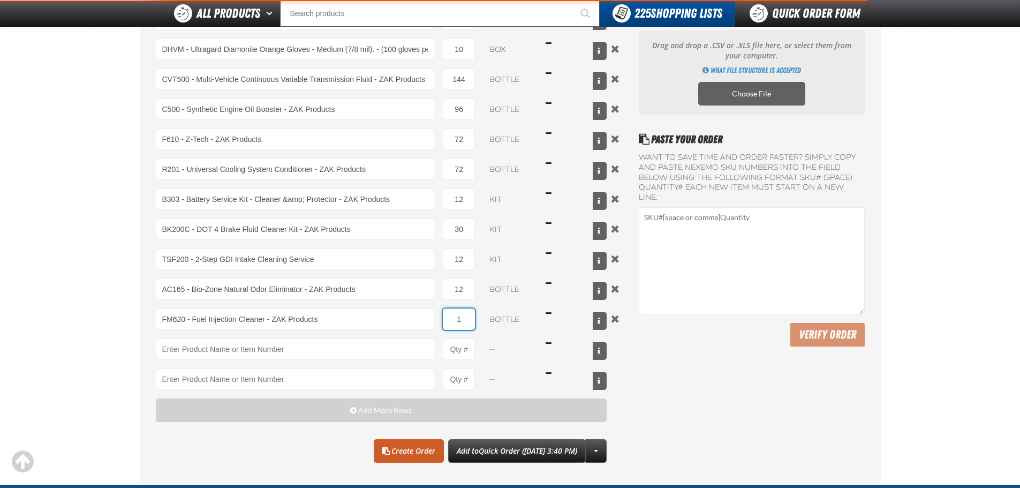
type input "FM620 - Fuel Injection Cleaner - ZAK Products"
drag, startPoint x: 468, startPoint y: 320, endPoint x: 448, endPoint y: 316, distance: 20.7
click at [449, 316] on input "1" at bounding box center [459, 318] width 32 height 21
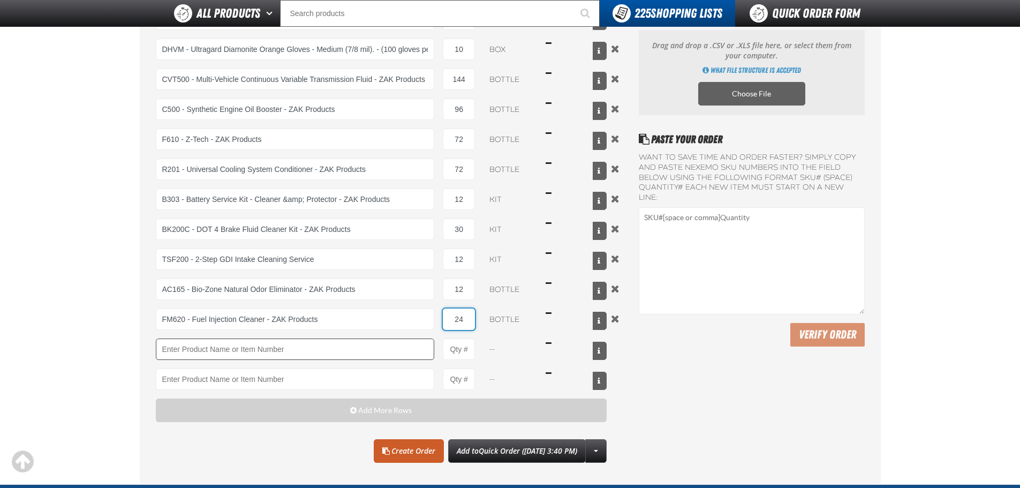
type input "24"
click at [263, 347] on input "Product" at bounding box center [295, 348] width 279 height 21
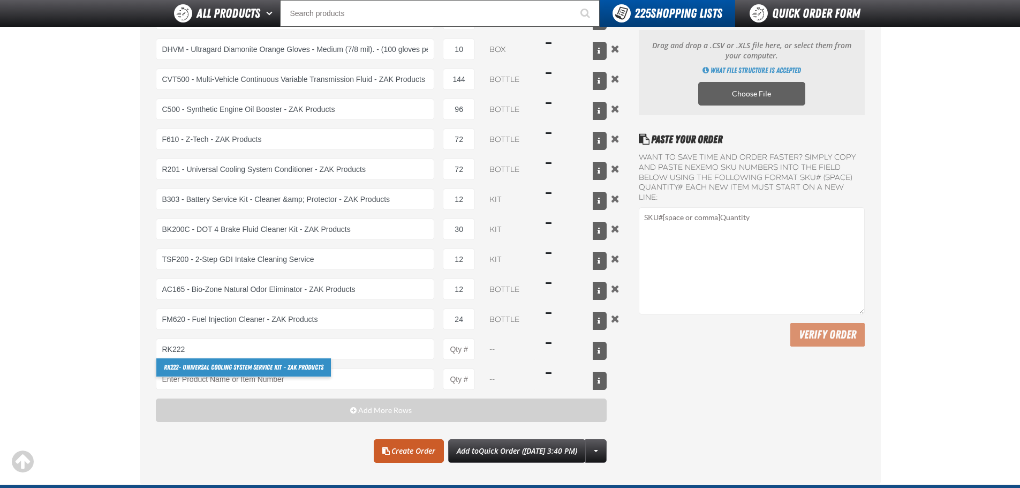
drag, startPoint x: 205, startPoint y: 367, endPoint x: 211, endPoint y: 367, distance: 6.4
click at [205, 367] on link "RK222 - Universal Cooling System Service Kit - ZAK Products" at bounding box center [243, 367] width 175 height 18
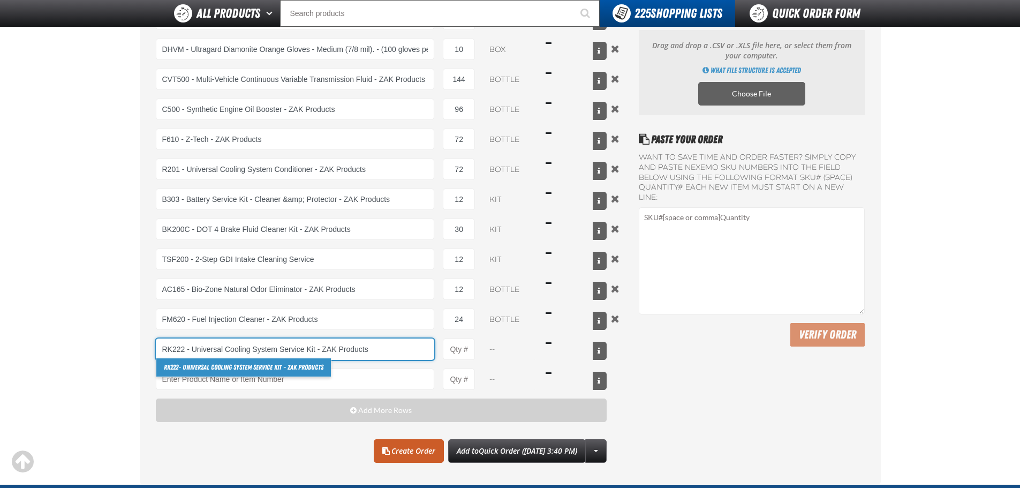
type input "RK222 - Universal Cooling System Service Kit - ZAK Products"
type input "1"
select select "kit"
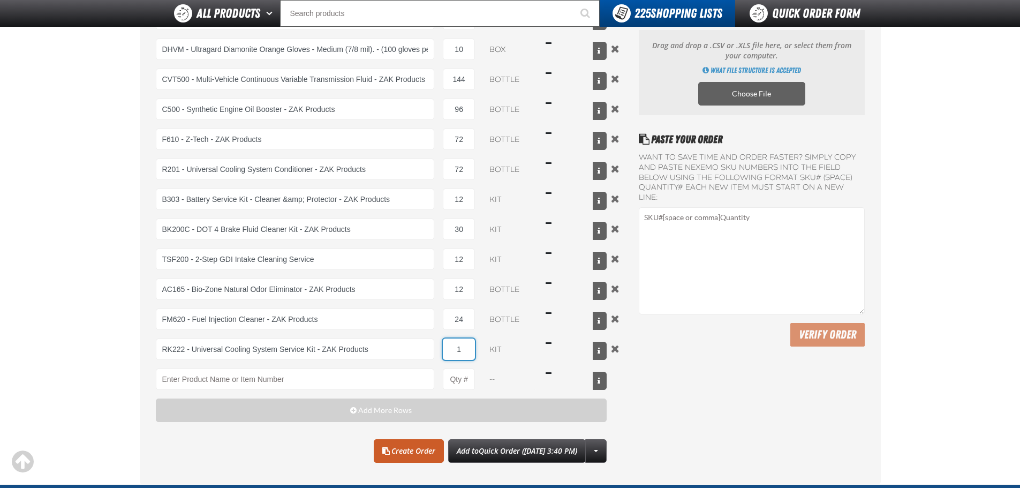
drag, startPoint x: 457, startPoint y: 347, endPoint x: 464, endPoint y: 347, distance: 7.5
click at [464, 347] on input "1" at bounding box center [459, 348] width 32 height 21
type input "RK222 - Universal Cooling System Service Kit - ZAK Products"
type input "12"
click at [284, 445] on div "Clear All Create Order Add to Quick Order (8/14/2025, 3:40 PM) Create New Shopp…" at bounding box center [381, 451] width 451 height 24
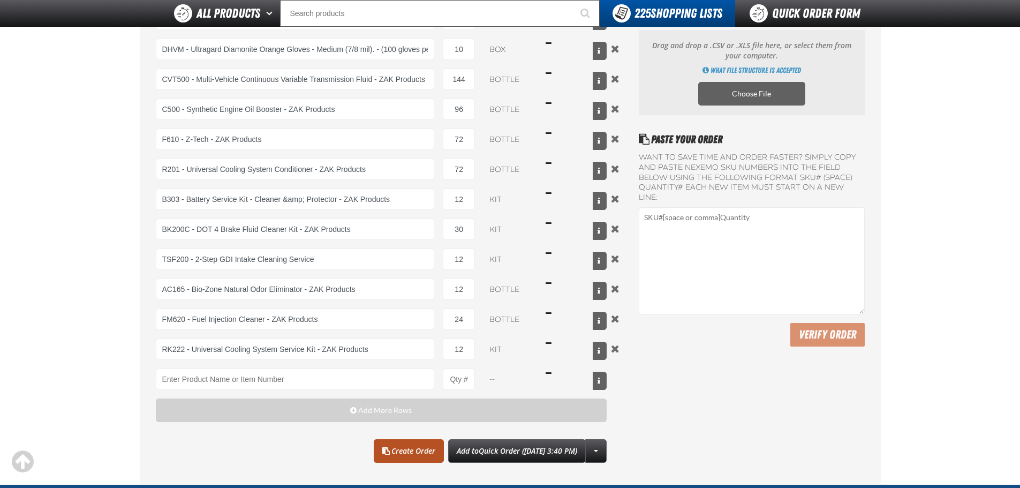
click at [391, 443] on link "Create Order" at bounding box center [409, 451] width 70 height 24
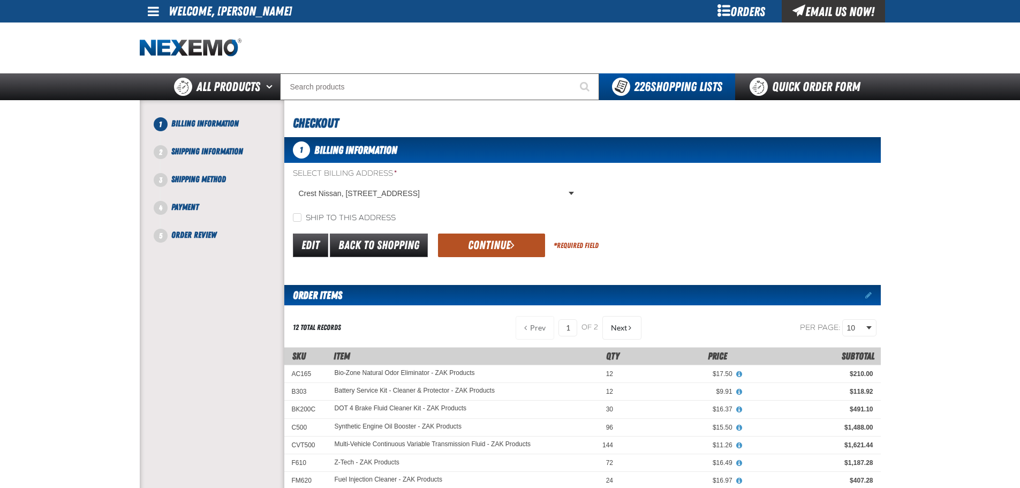
click at [478, 241] on button "Continue" at bounding box center [491, 245] width 107 height 24
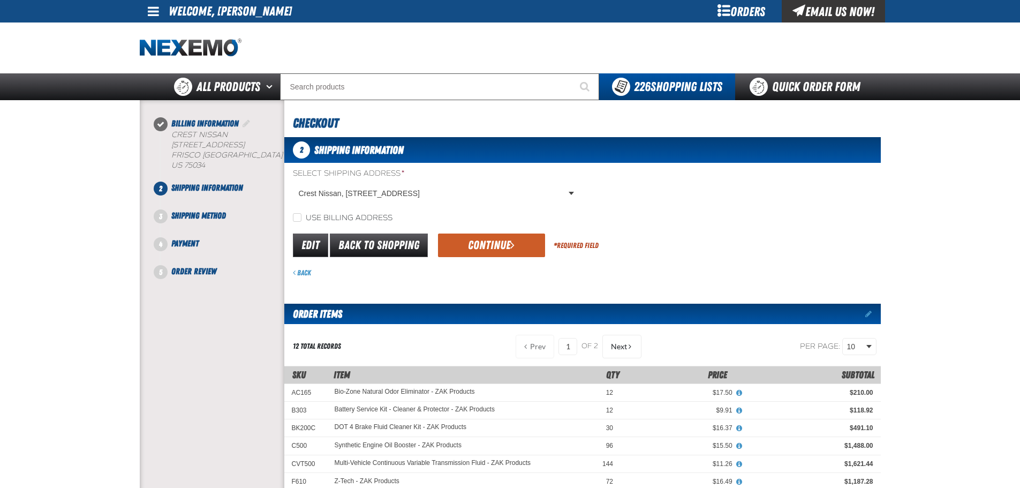
click at [452, 247] on button "Continue" at bounding box center [491, 245] width 107 height 24
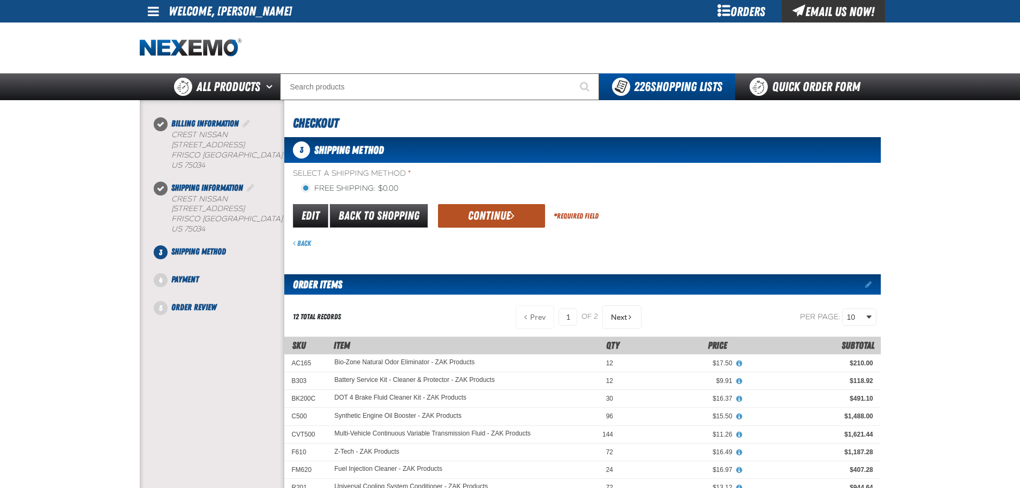
click at [467, 222] on button "Continue" at bounding box center [491, 216] width 107 height 24
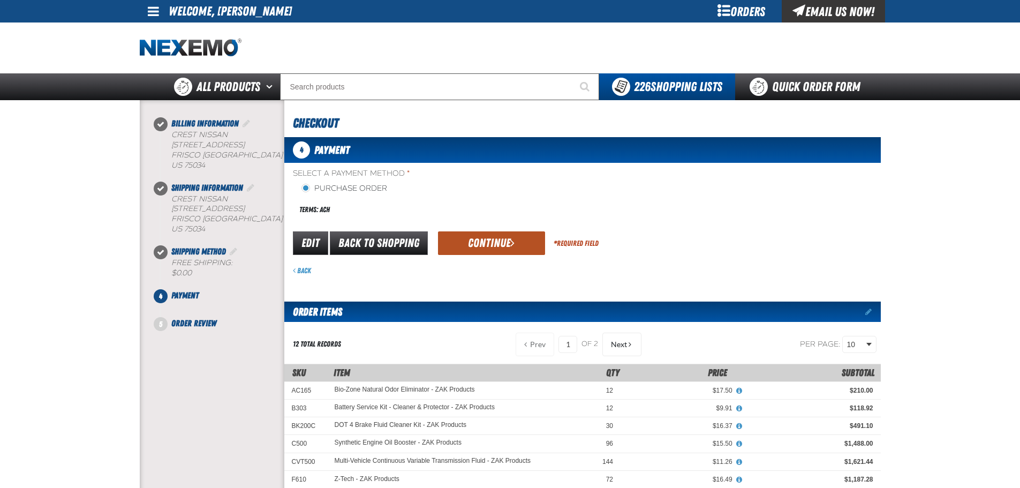
click at [461, 236] on button "Continue" at bounding box center [491, 243] width 107 height 24
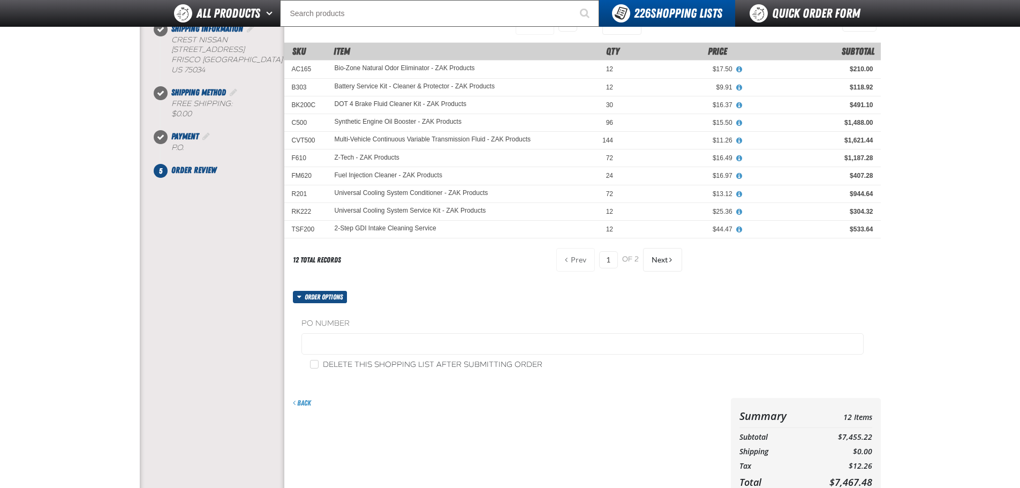
scroll to position [161, 0]
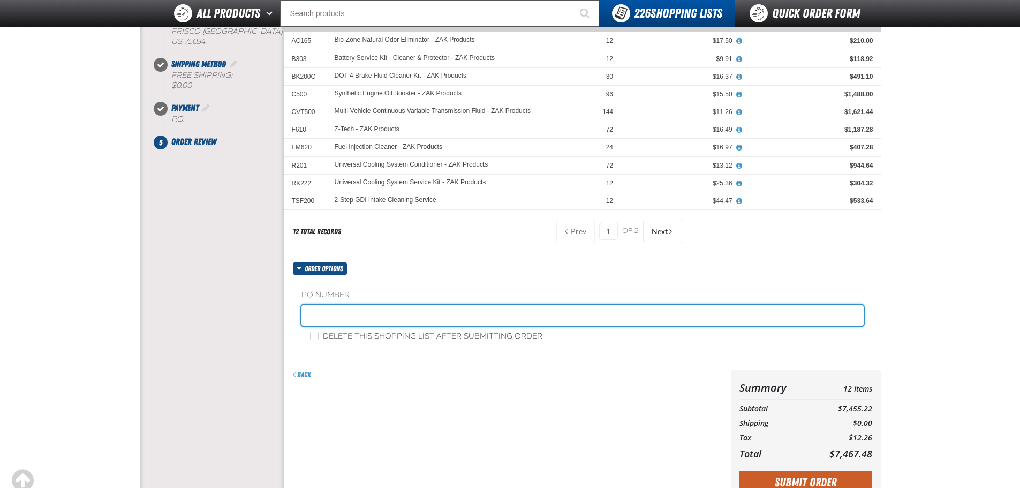
click at [353, 316] on input "text" at bounding box center [582, 315] width 562 height 21
type input "ZAK0822"
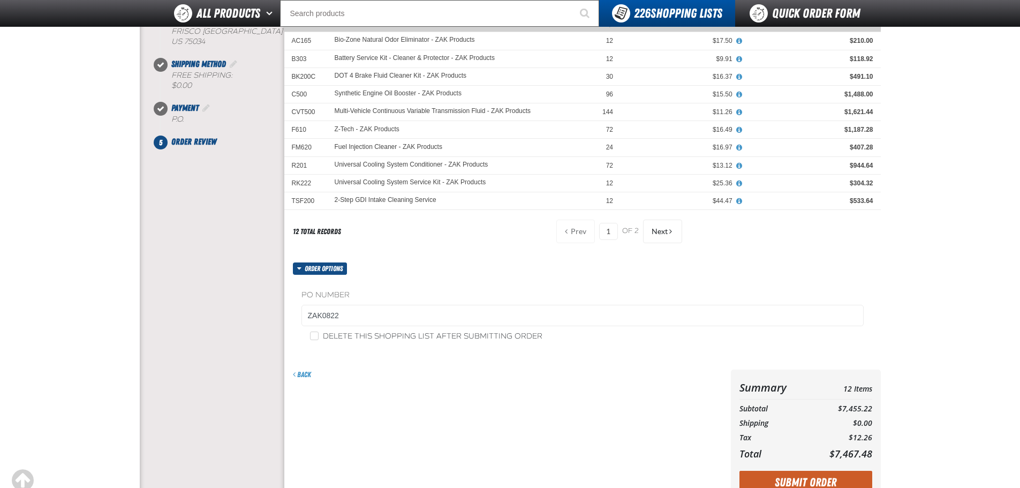
drag, startPoint x: 580, startPoint y: 412, endPoint x: 743, endPoint y: 415, distance: 163.3
click at [580, 412] on div "Back" at bounding box center [505, 435] width 442 height 133
click at [812, 478] on button "Submit Order" at bounding box center [805, 483] width 133 height 24
